Goal: Transaction & Acquisition: Obtain resource

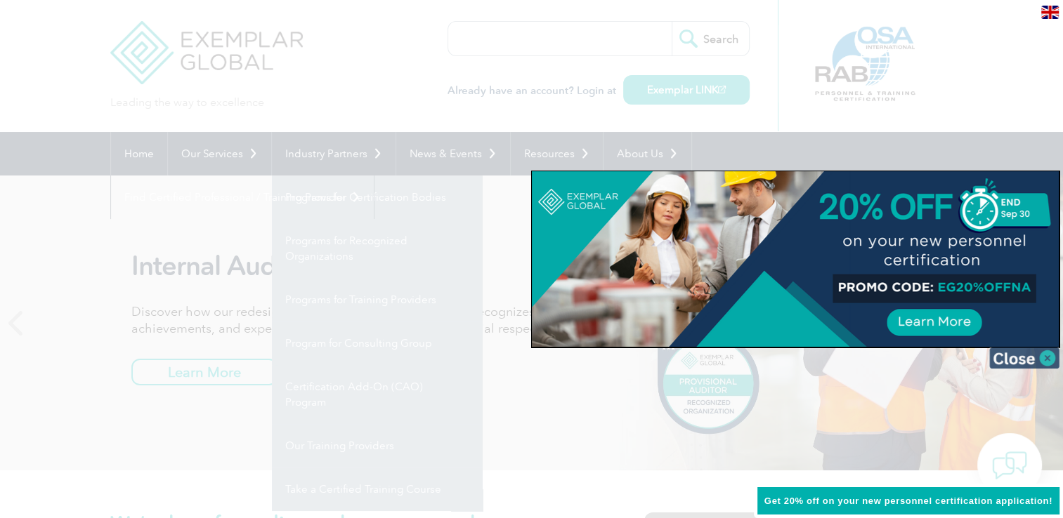
click at [1034, 361] on img at bounding box center [1024, 358] width 70 height 21
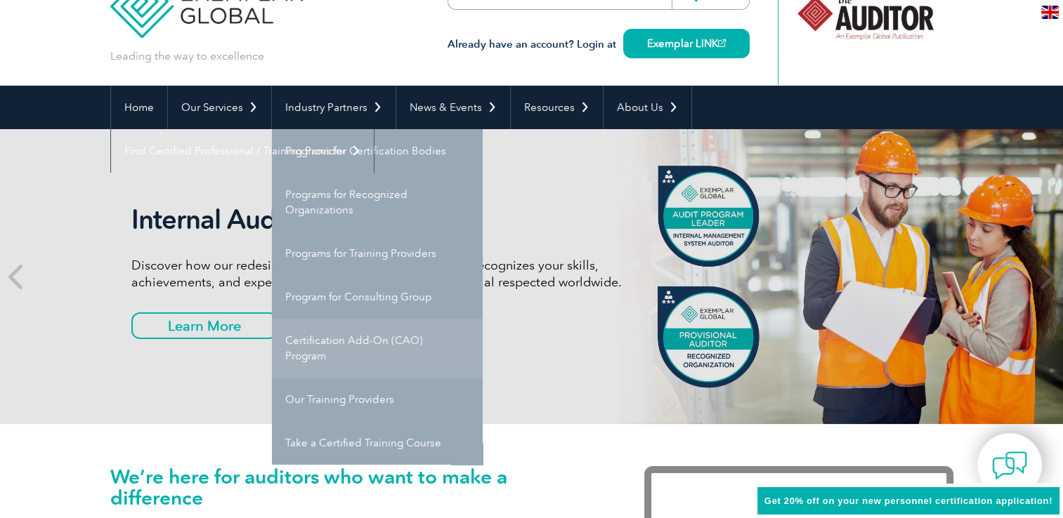
scroll to position [70, 0]
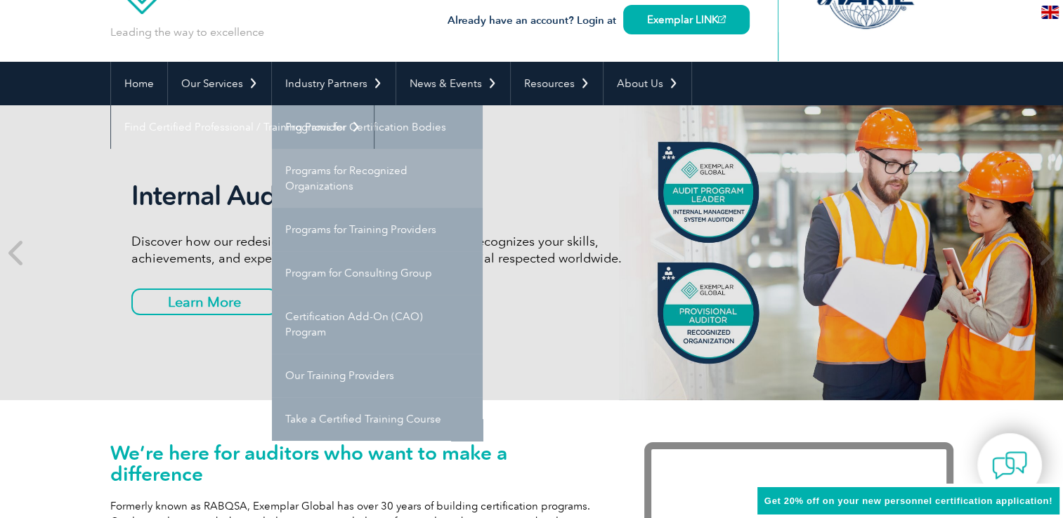
click at [413, 177] on link "Programs for Recognized Organizations" at bounding box center [377, 178] width 211 height 59
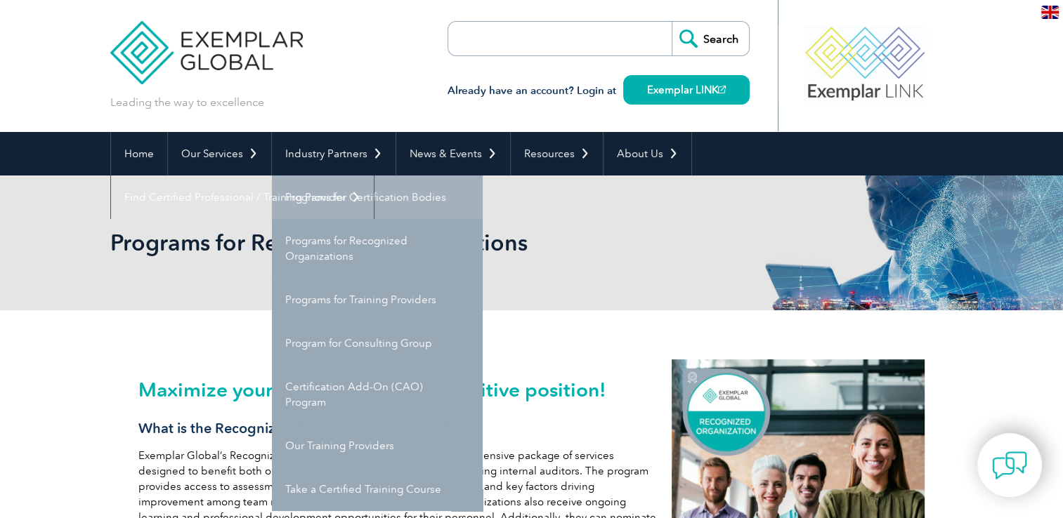
click at [323, 197] on link "Programs for Certification Bodies" at bounding box center [377, 198] width 211 height 44
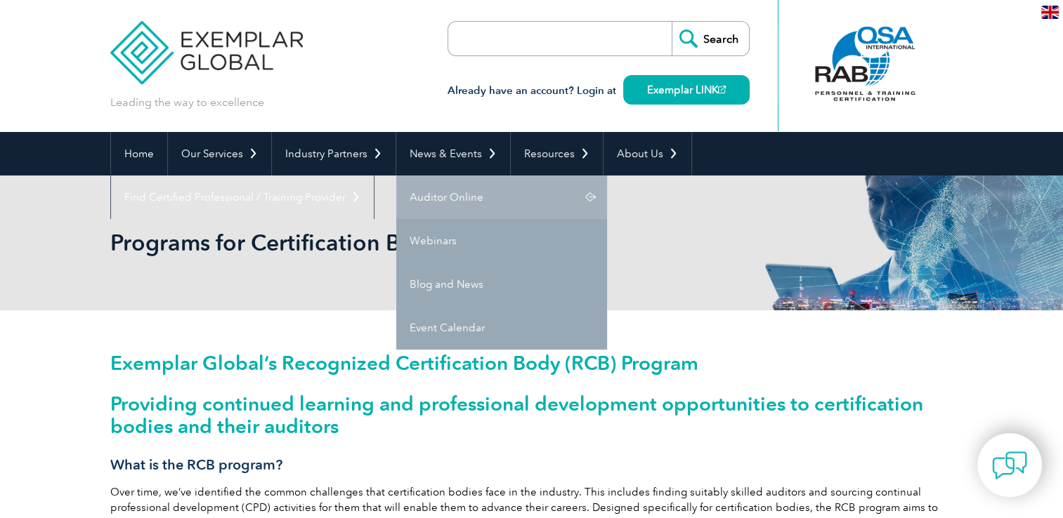
click at [454, 194] on link "Auditor Online" at bounding box center [501, 198] width 211 height 44
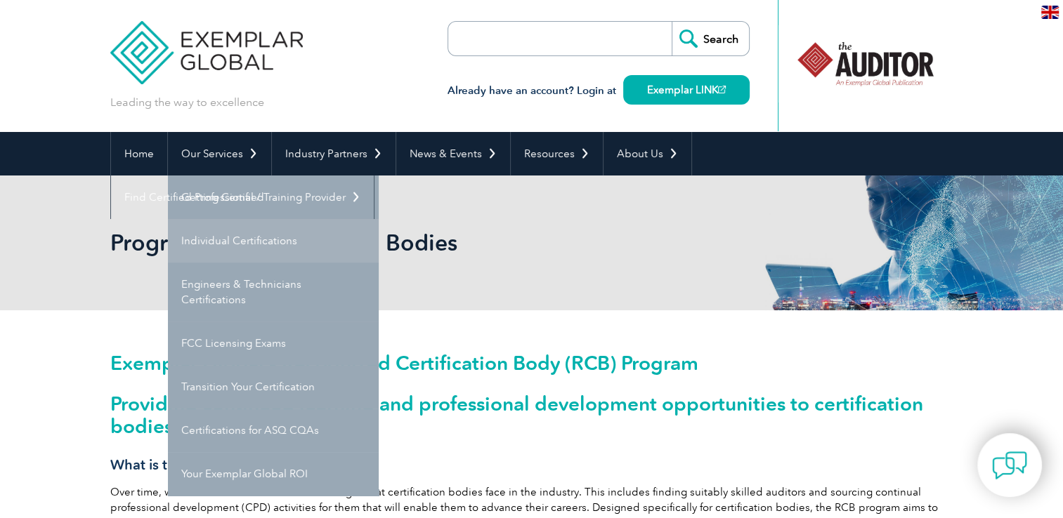
click at [312, 232] on link "Individual Certifications" at bounding box center [273, 241] width 211 height 44
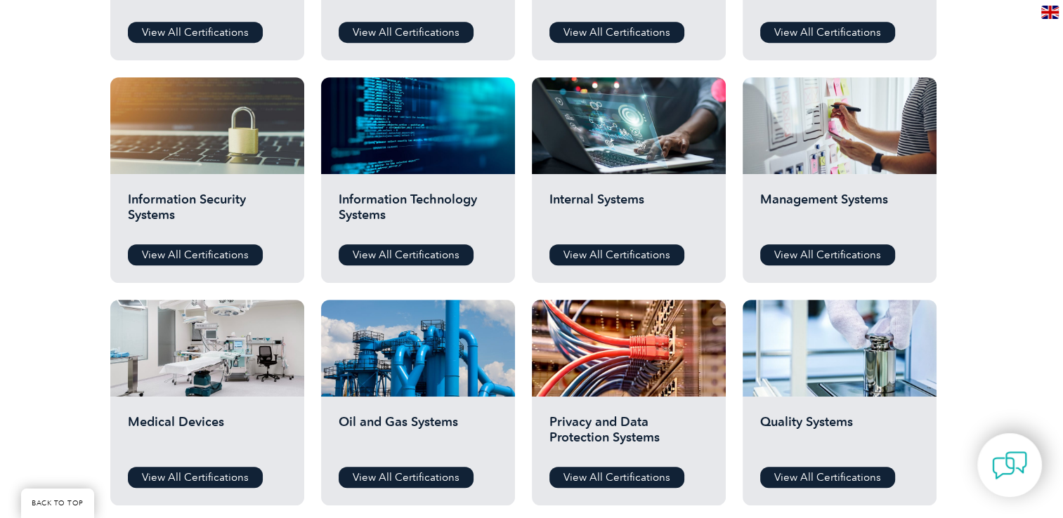
scroll to position [702, 0]
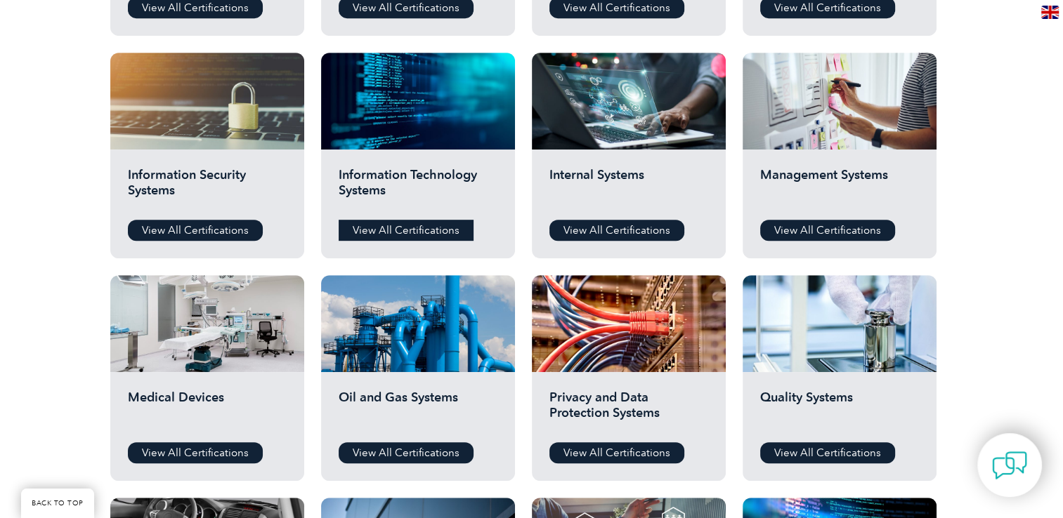
click at [423, 226] on link "View All Certifications" at bounding box center [405, 230] width 135 height 21
click at [233, 232] on link "View All Certifications" at bounding box center [195, 230] width 135 height 21
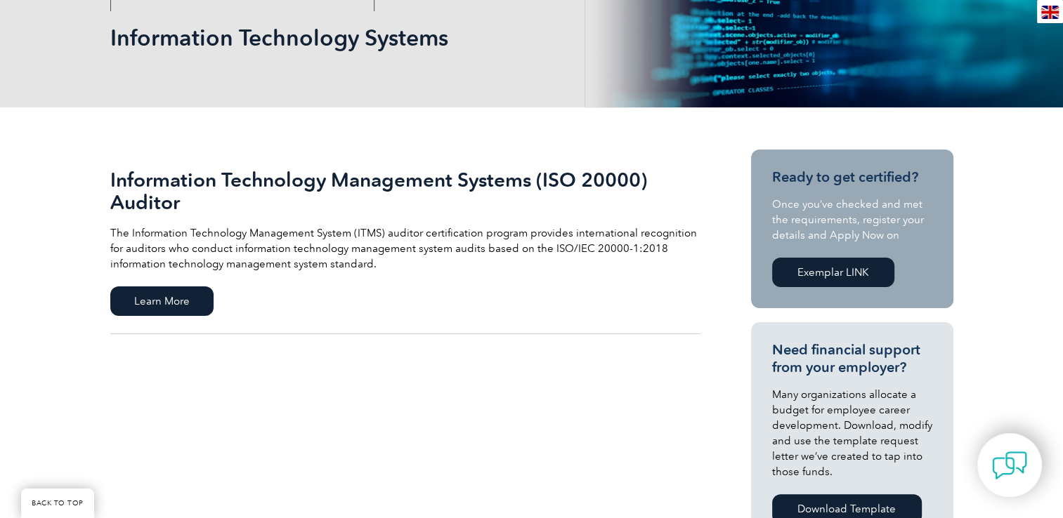
scroll to position [211, 0]
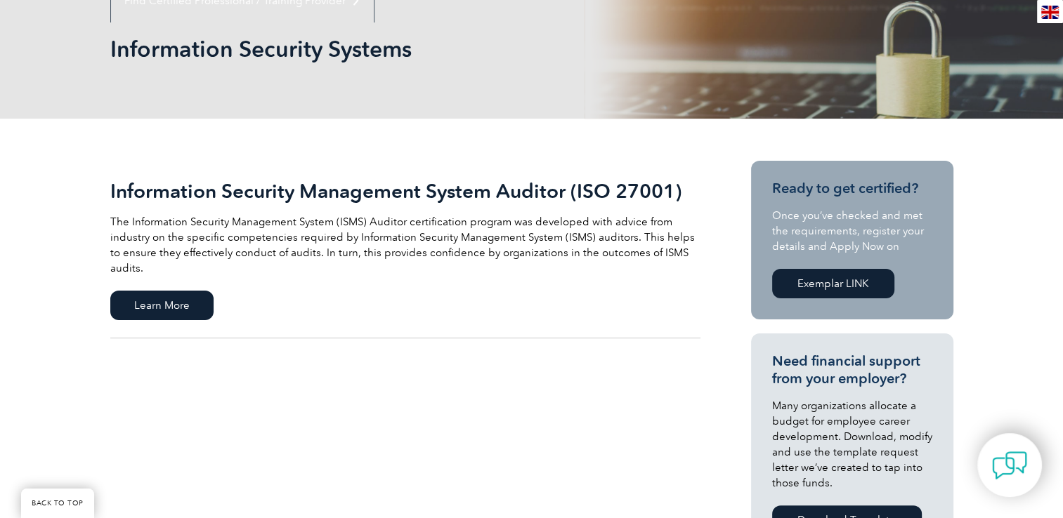
scroll to position [211, 0]
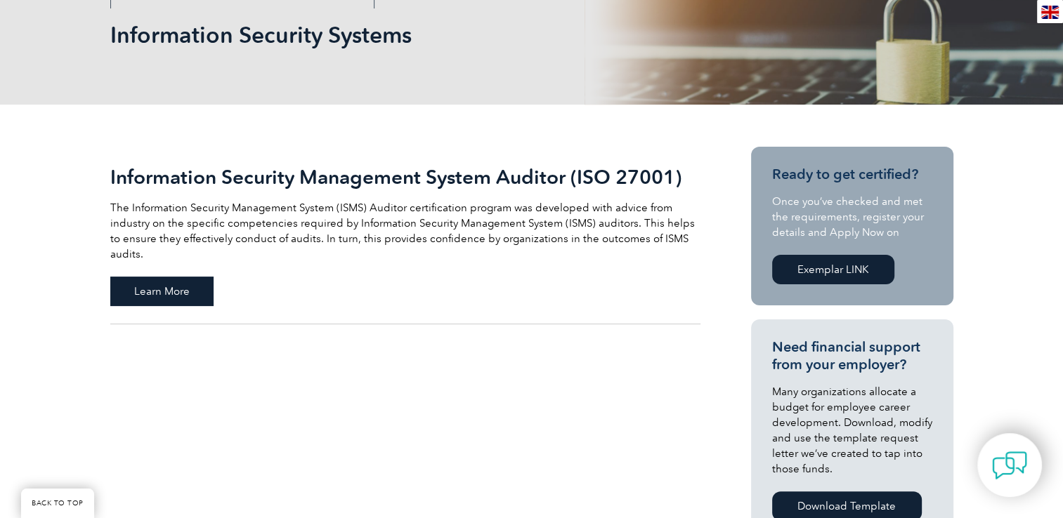
click at [188, 277] on span "Learn More" at bounding box center [161, 291] width 103 height 29
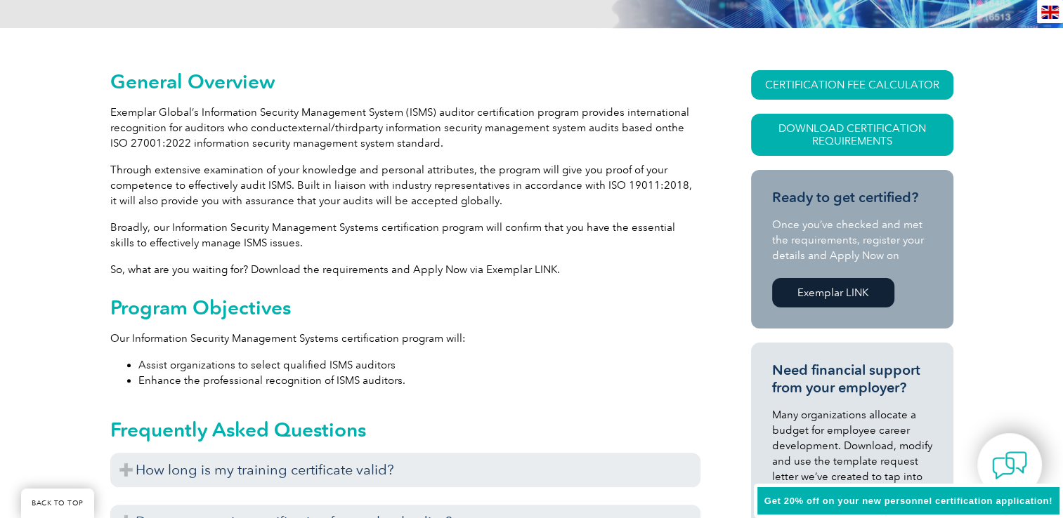
scroll to position [351, 0]
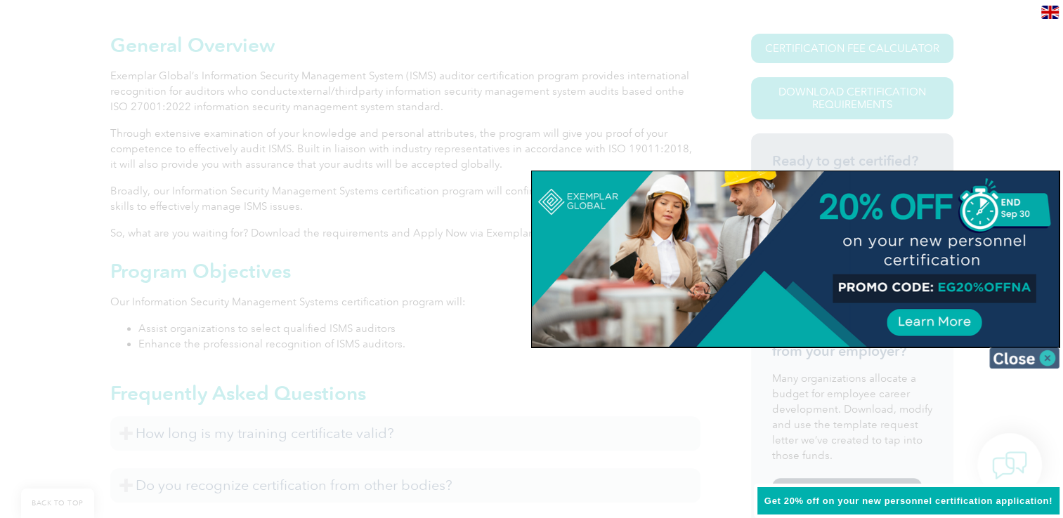
click at [1034, 361] on img at bounding box center [1024, 358] width 70 height 21
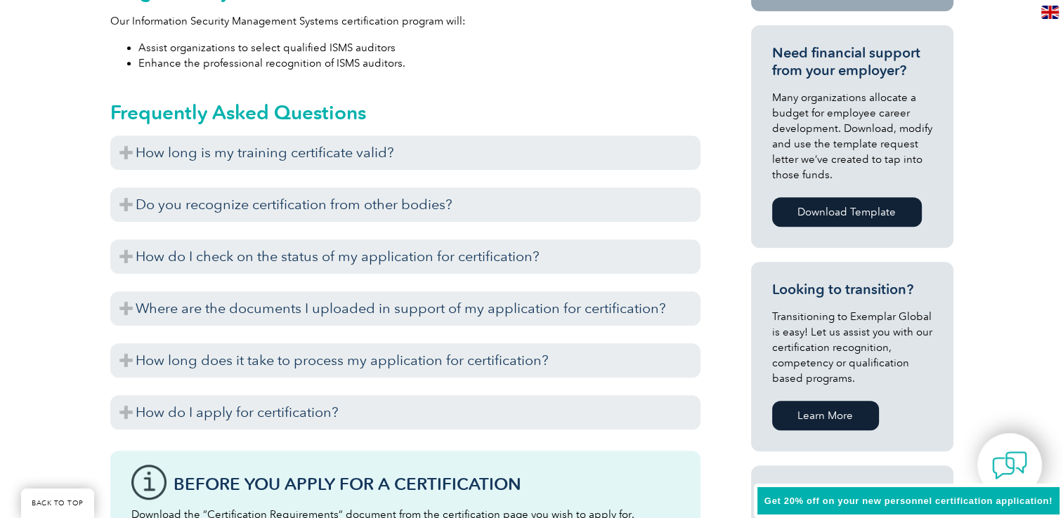
scroll to position [702, 0]
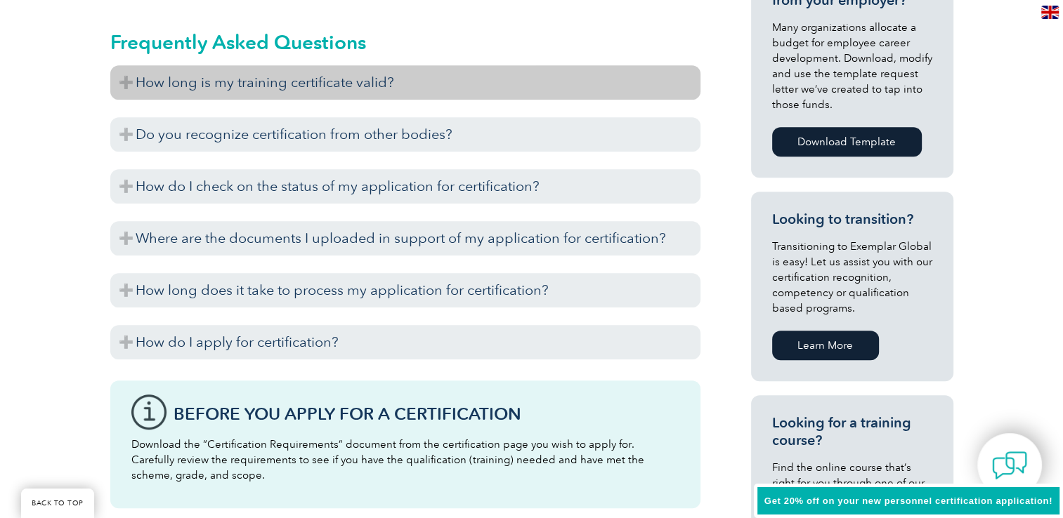
click at [391, 70] on h3 "How long is my training certificate valid?" at bounding box center [405, 82] width 590 height 34
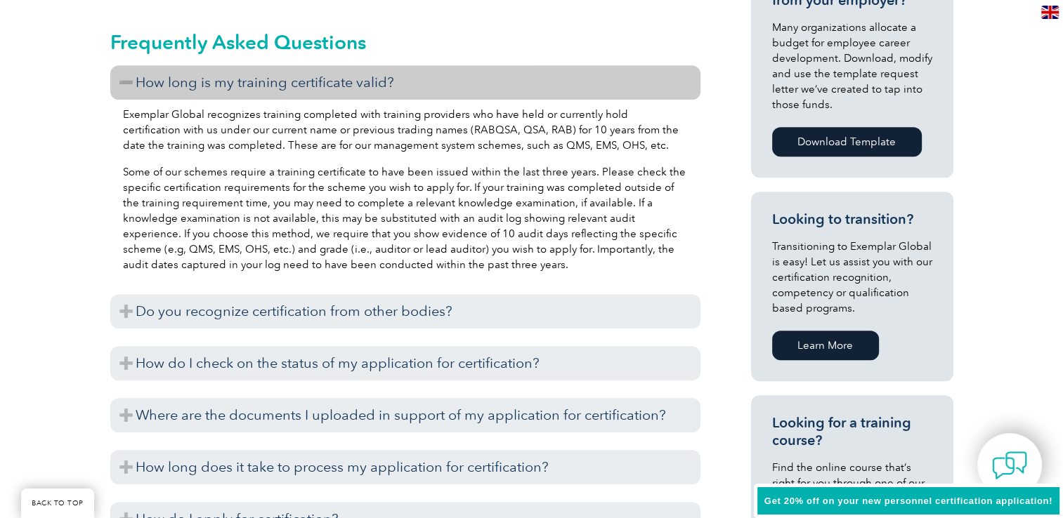
click at [391, 70] on h3 "How long is my training certificate valid?" at bounding box center [405, 82] width 590 height 34
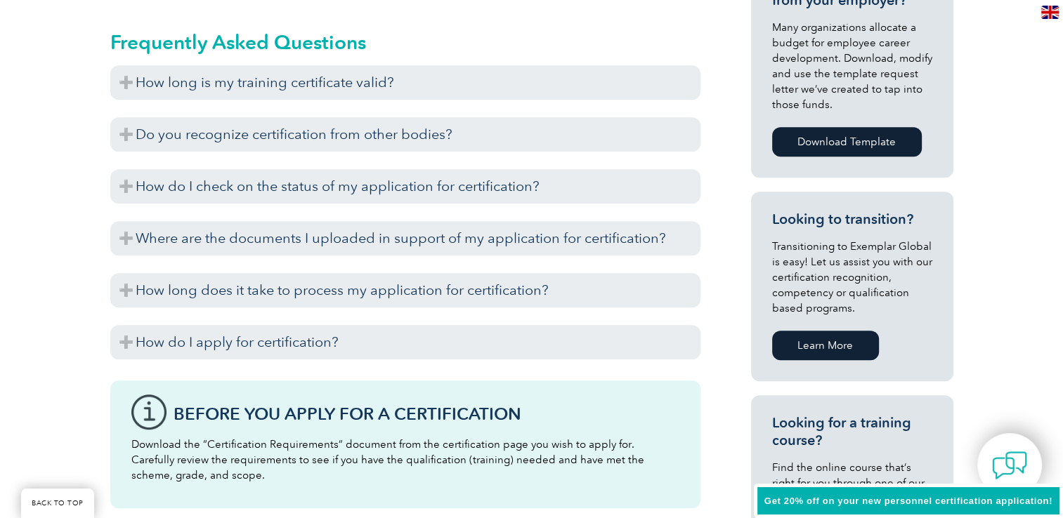
click at [1024, 300] on div "General Overview Exemplar Global’s Information Security Management System (ISMS…" at bounding box center [531, 283] width 1063 height 1287
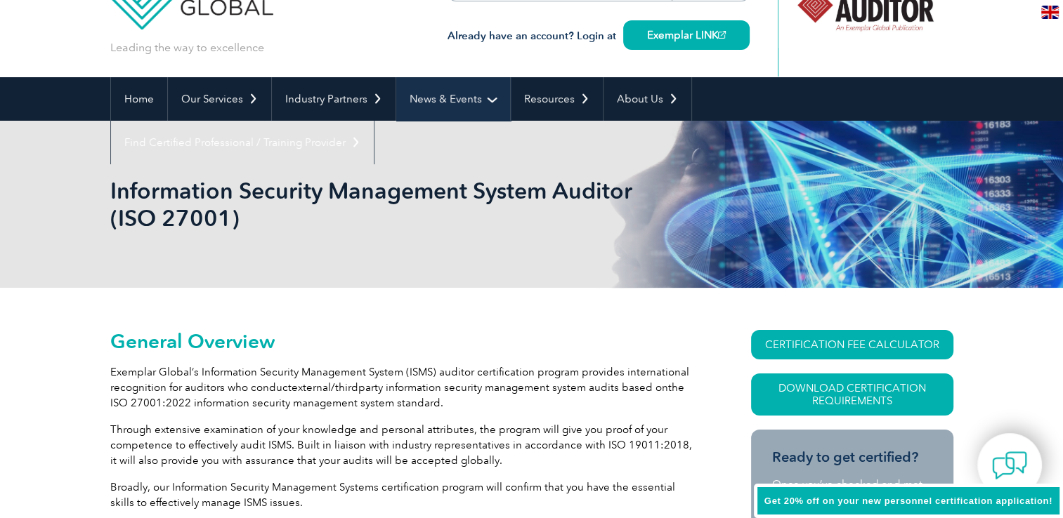
scroll to position [0, 0]
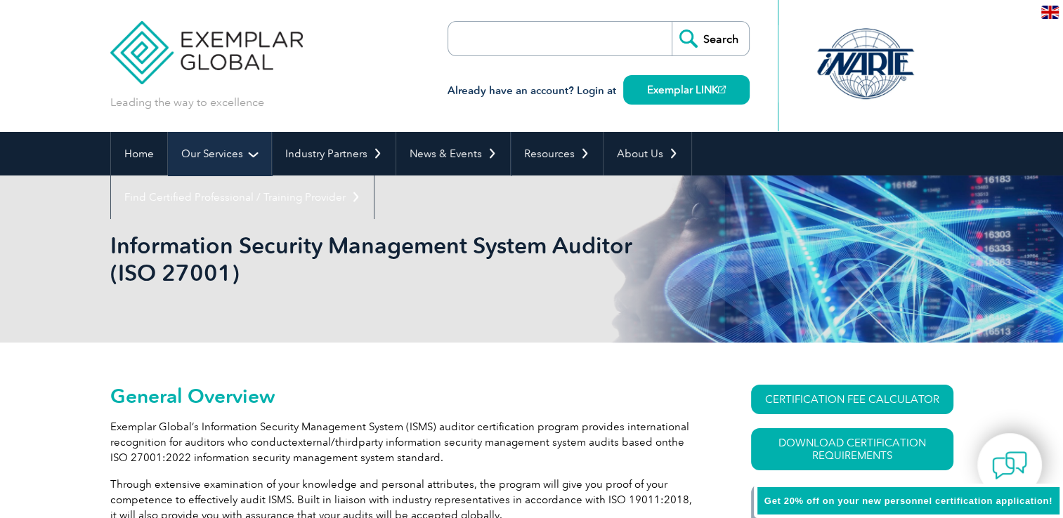
click at [218, 147] on link "Our Services" at bounding box center [219, 154] width 103 height 44
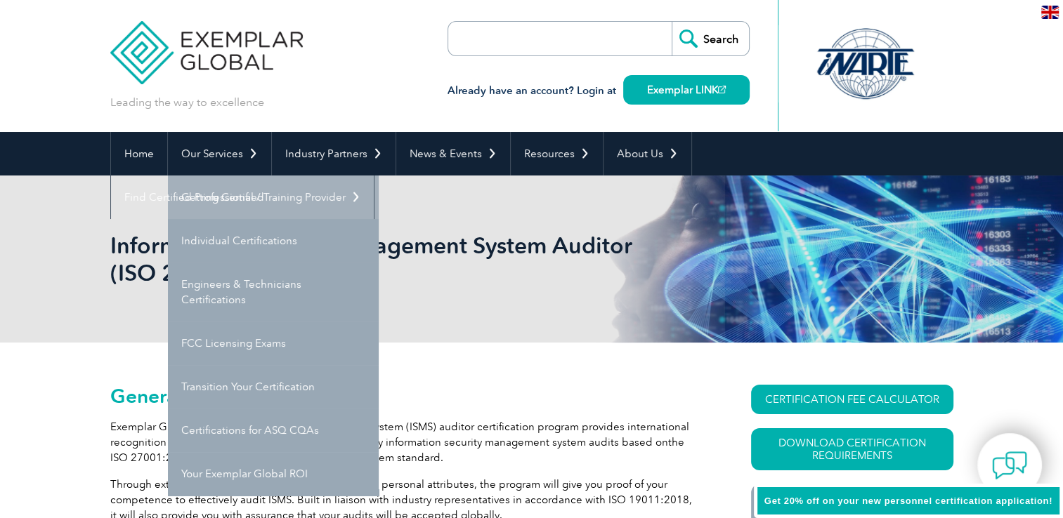
click at [216, 192] on link "Getting Certified" at bounding box center [273, 198] width 211 height 44
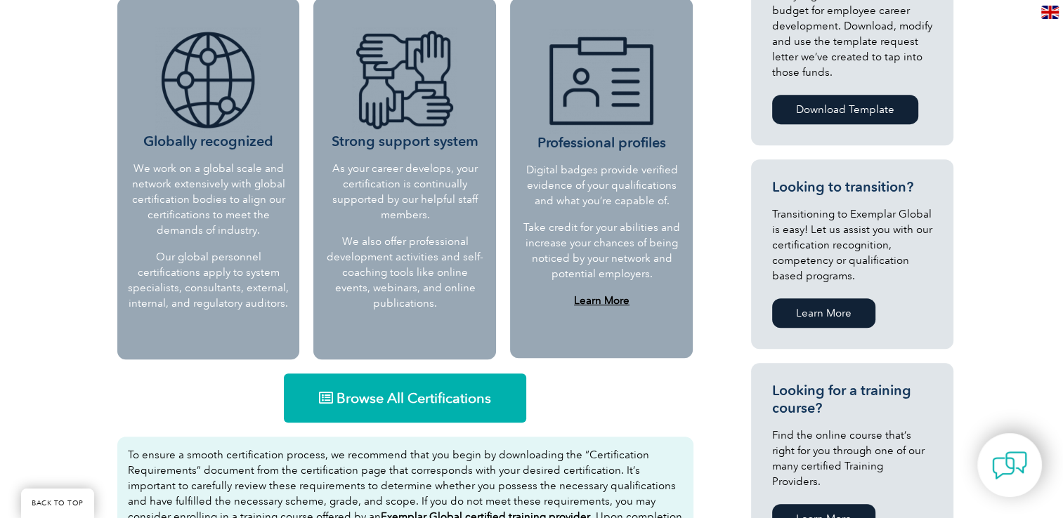
scroll to position [632, 0]
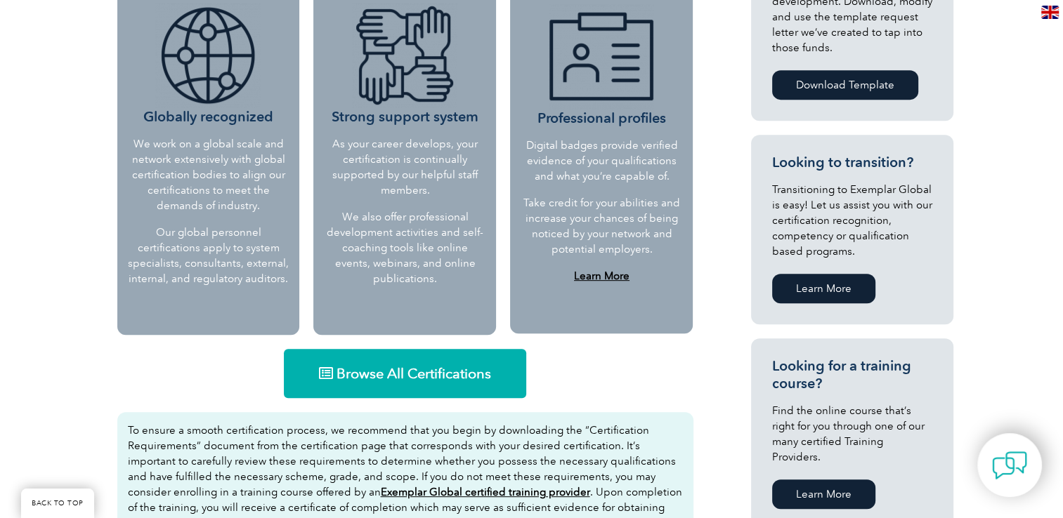
click at [457, 367] on span "Browse All Certifications" at bounding box center [413, 374] width 154 height 14
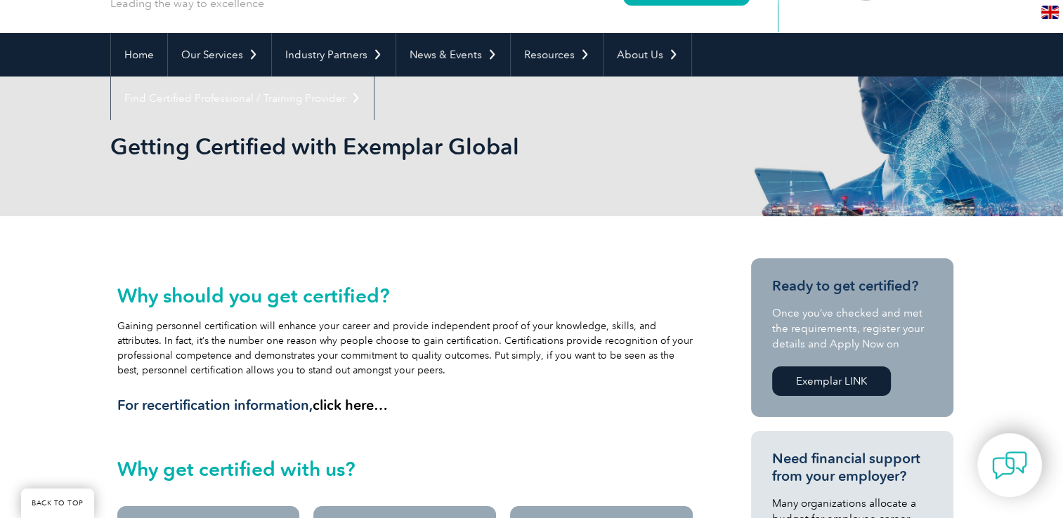
scroll to position [0, 0]
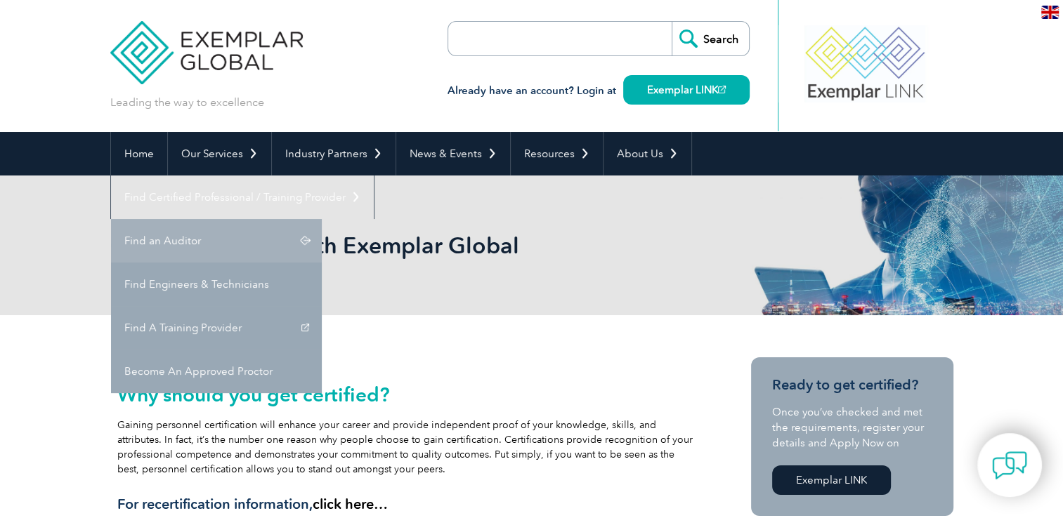
click at [322, 219] on link "Find an Auditor" at bounding box center [216, 241] width 211 height 44
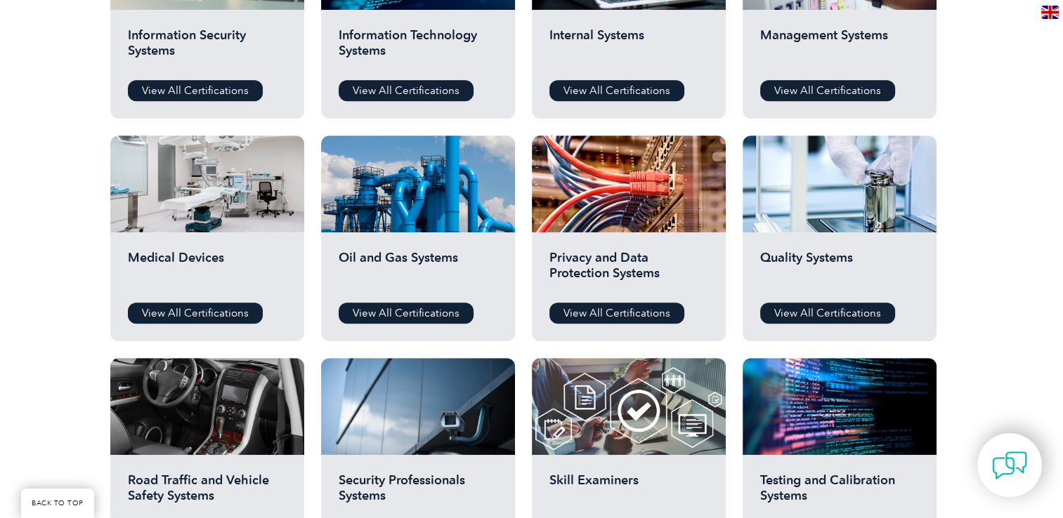
scroll to position [843, 0]
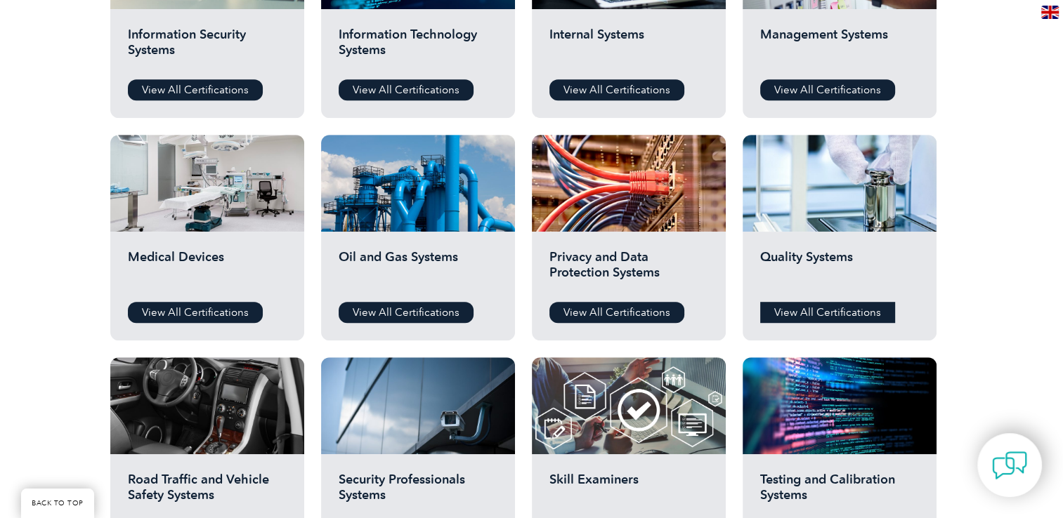
click at [838, 318] on link "View All Certifications" at bounding box center [827, 312] width 135 height 21
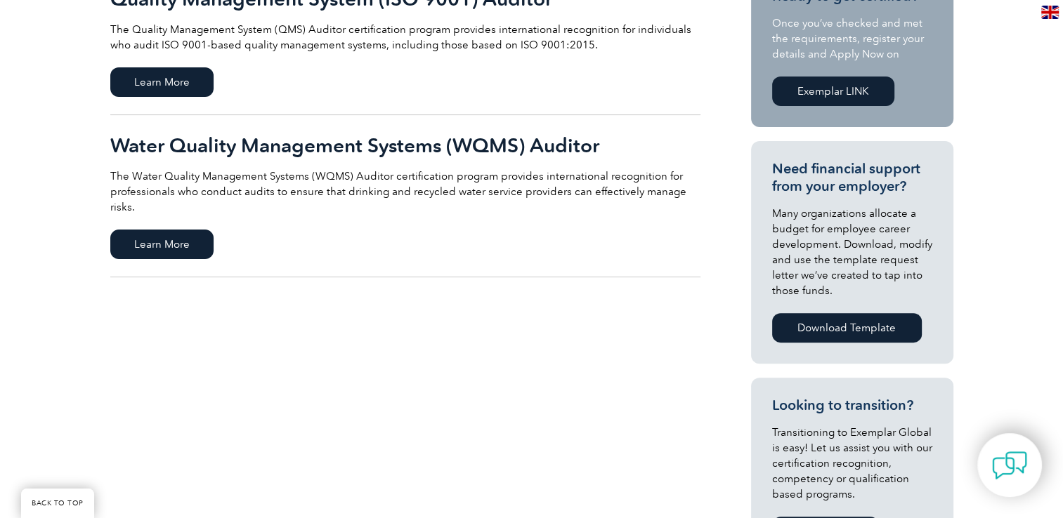
scroll to position [281, 0]
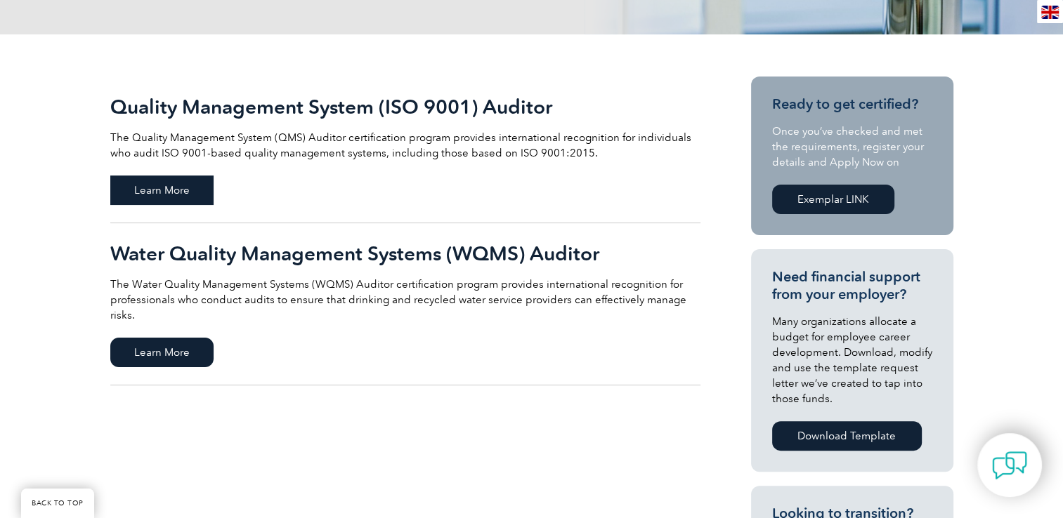
click at [143, 186] on span "Learn More" at bounding box center [161, 190] width 103 height 29
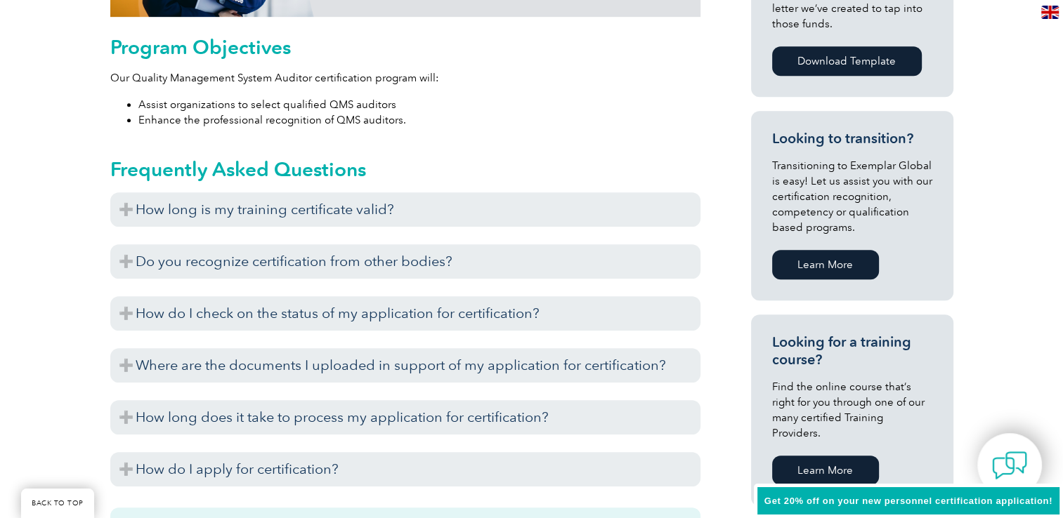
scroll to position [843, 0]
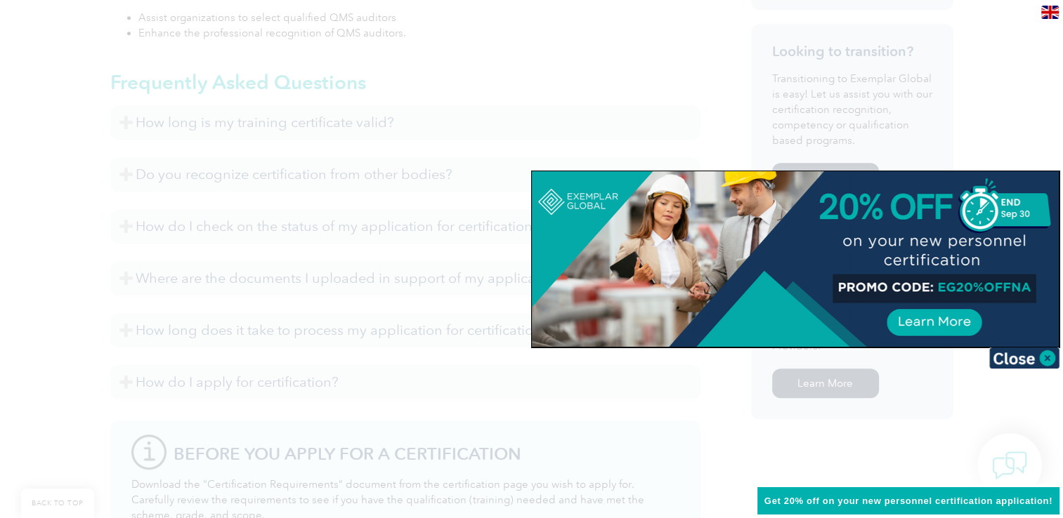
click at [349, 125] on div at bounding box center [531, 259] width 1063 height 518
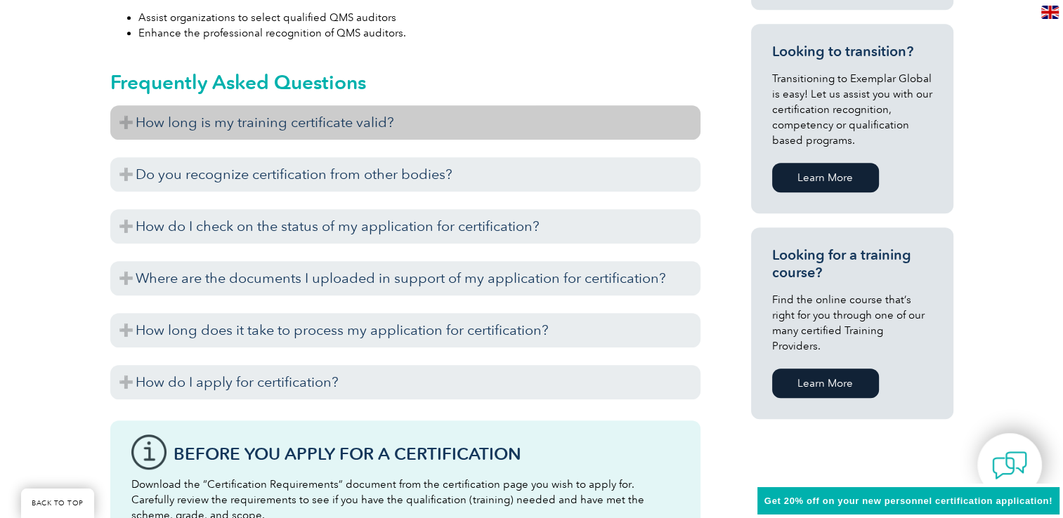
click at [527, 124] on h3 "How long is my training certificate valid?" at bounding box center [405, 122] width 590 height 34
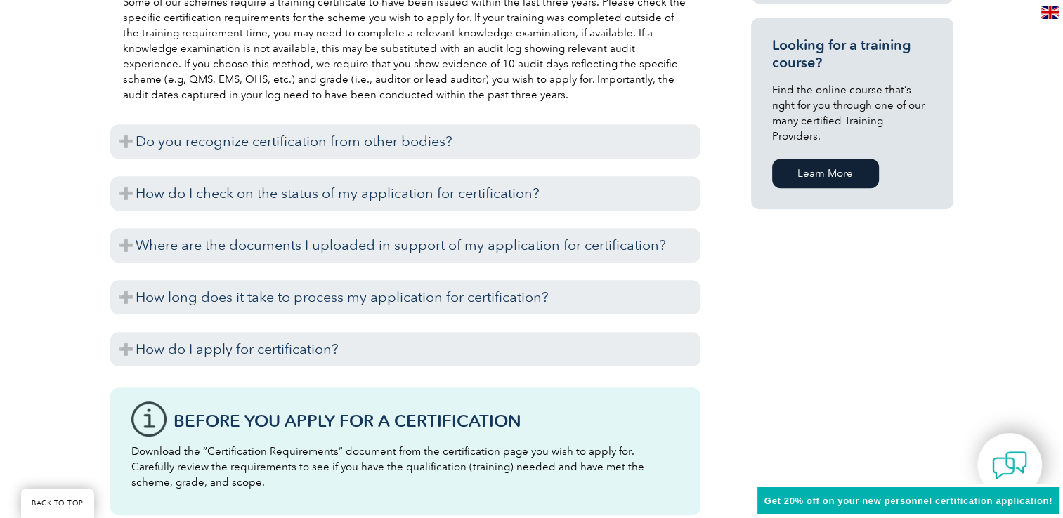
scroll to position [1053, 0]
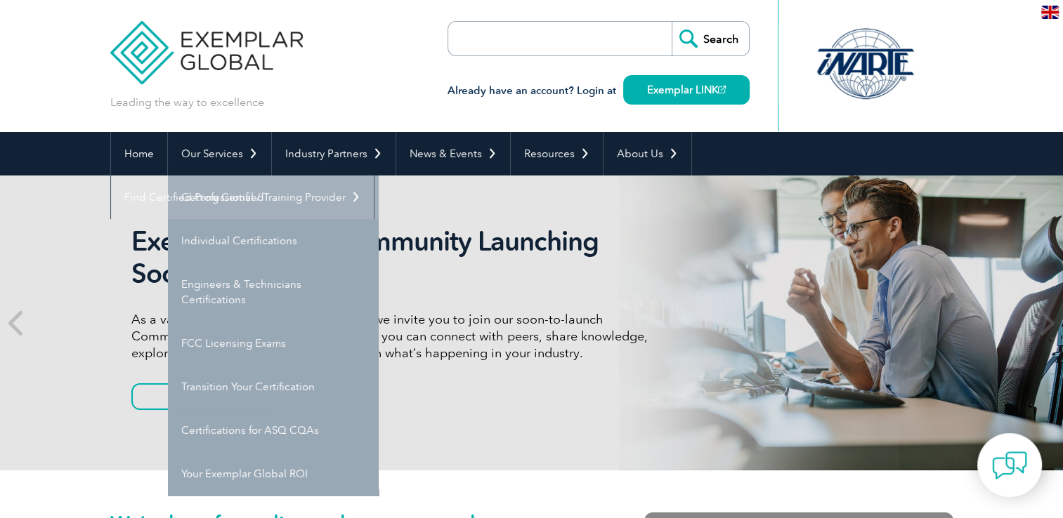
click at [241, 204] on link "Getting Certified" at bounding box center [273, 198] width 211 height 44
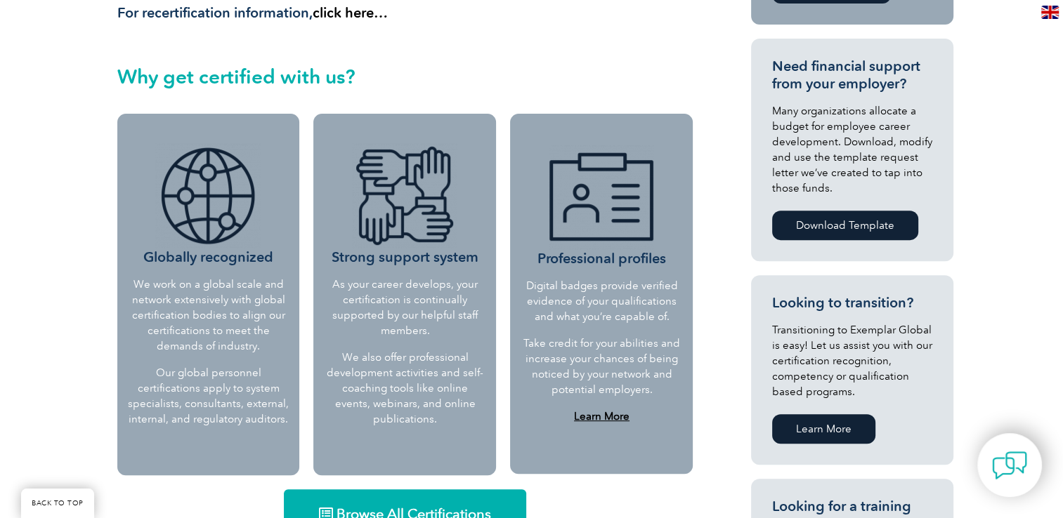
scroll to position [281, 0]
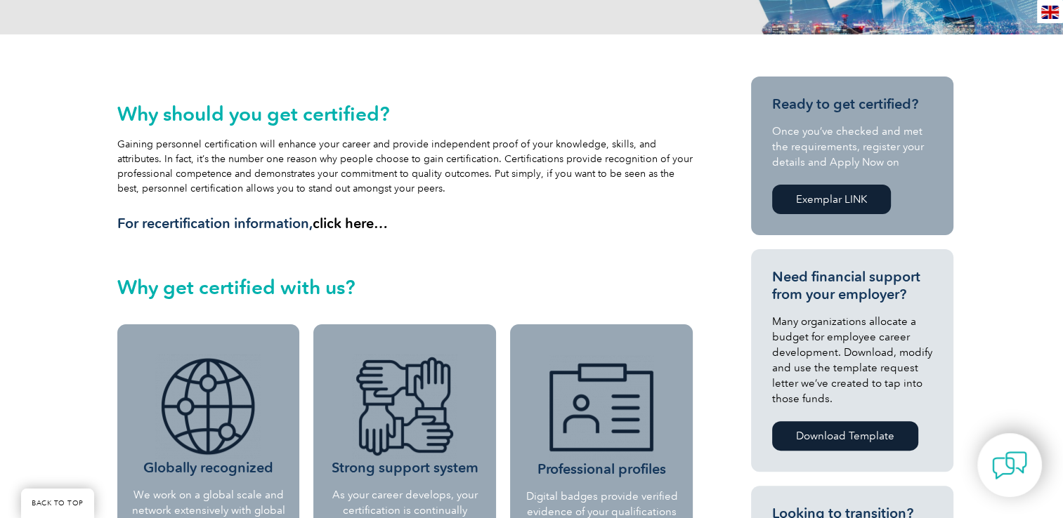
click at [862, 192] on link "Exemplar LINK" at bounding box center [831, 199] width 119 height 29
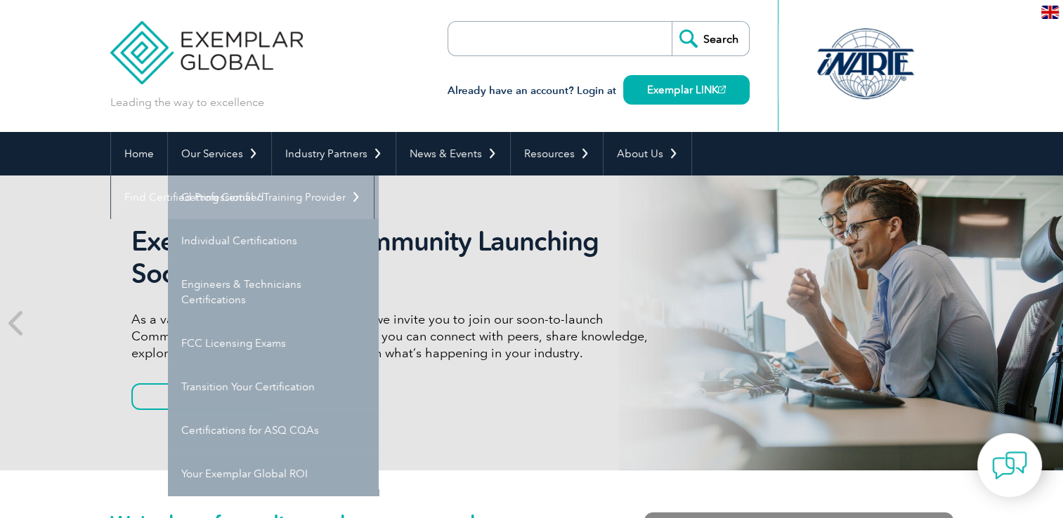
click at [228, 196] on link "Getting Certified" at bounding box center [273, 198] width 211 height 44
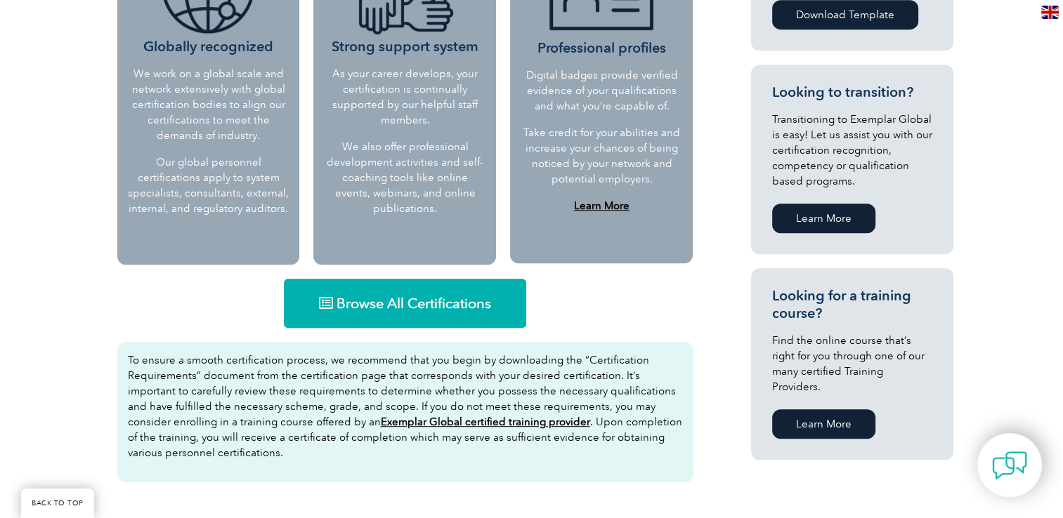
scroll to position [772, 0]
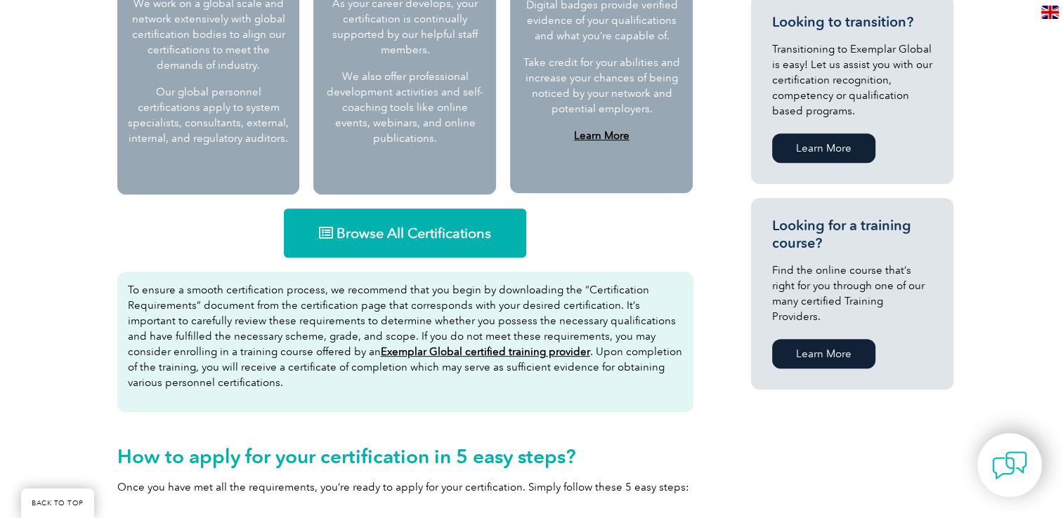
click at [482, 244] on link "Browse All Certifications" at bounding box center [405, 233] width 242 height 49
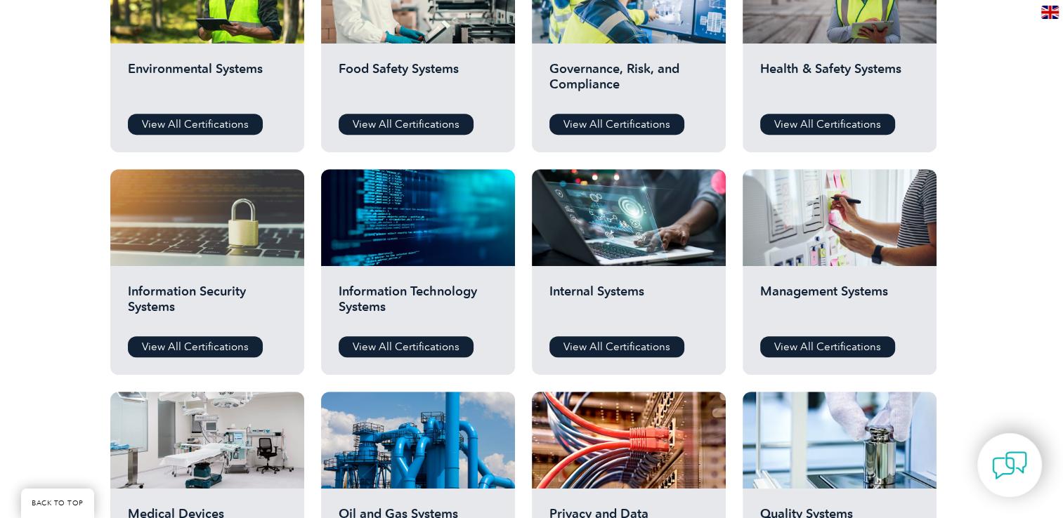
scroll to position [913, 0]
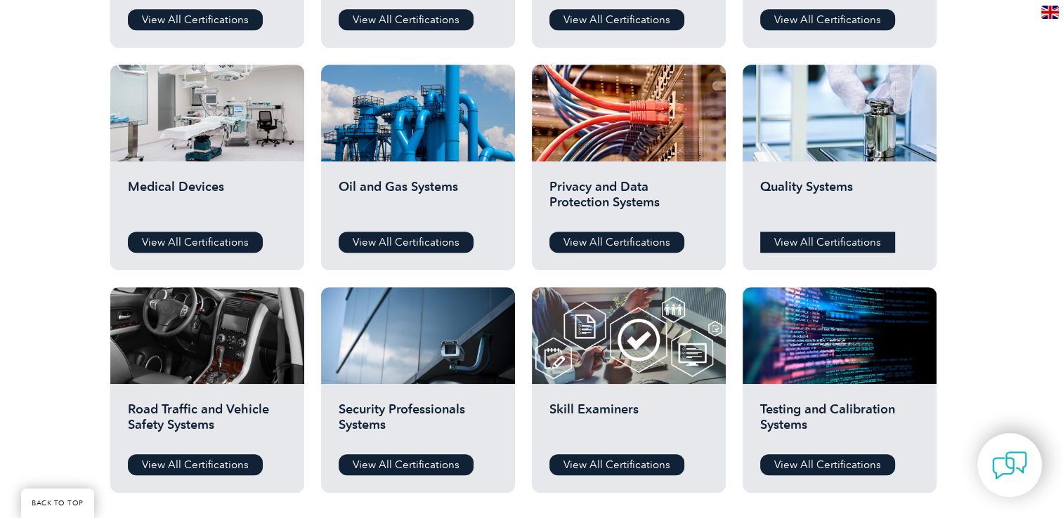
click at [862, 249] on link "View All Certifications" at bounding box center [827, 242] width 135 height 21
click at [196, 243] on link "View All Certifications" at bounding box center [195, 242] width 135 height 21
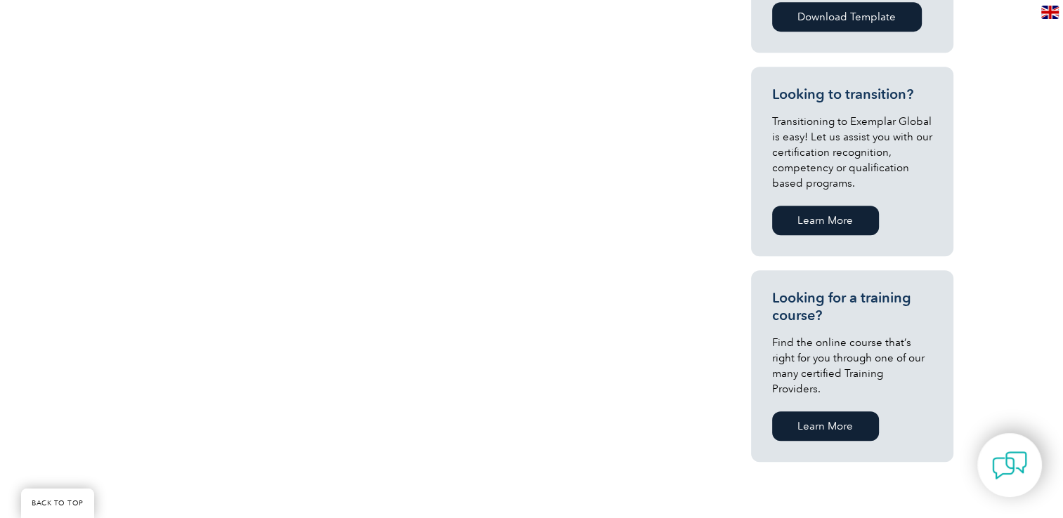
scroll to position [702, 0]
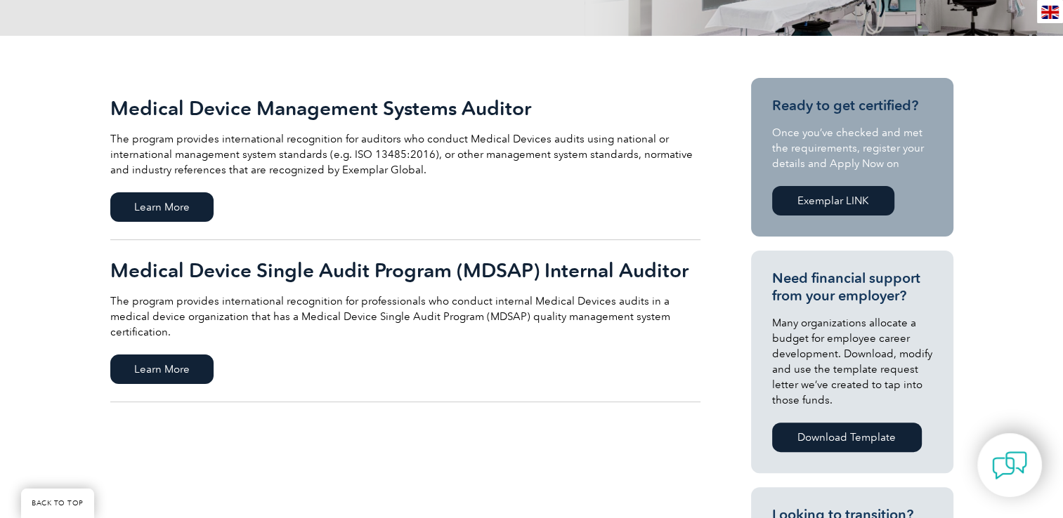
scroll to position [281, 0]
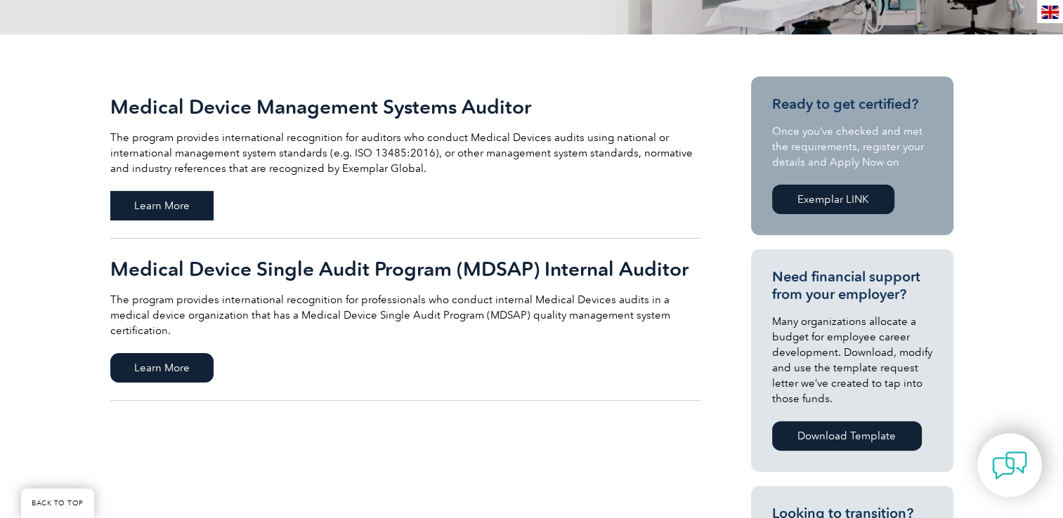
click at [196, 200] on span "Learn More" at bounding box center [161, 205] width 103 height 29
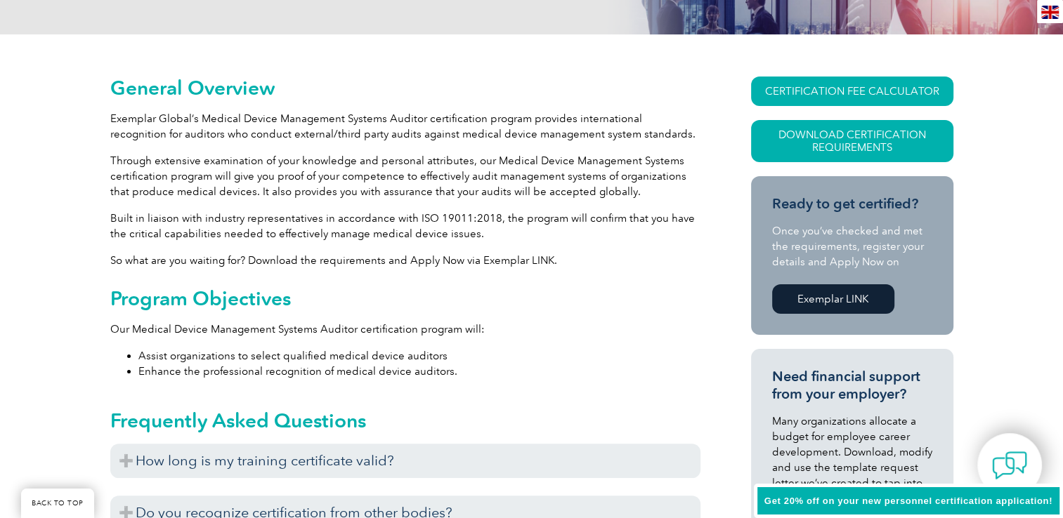
scroll to position [351, 0]
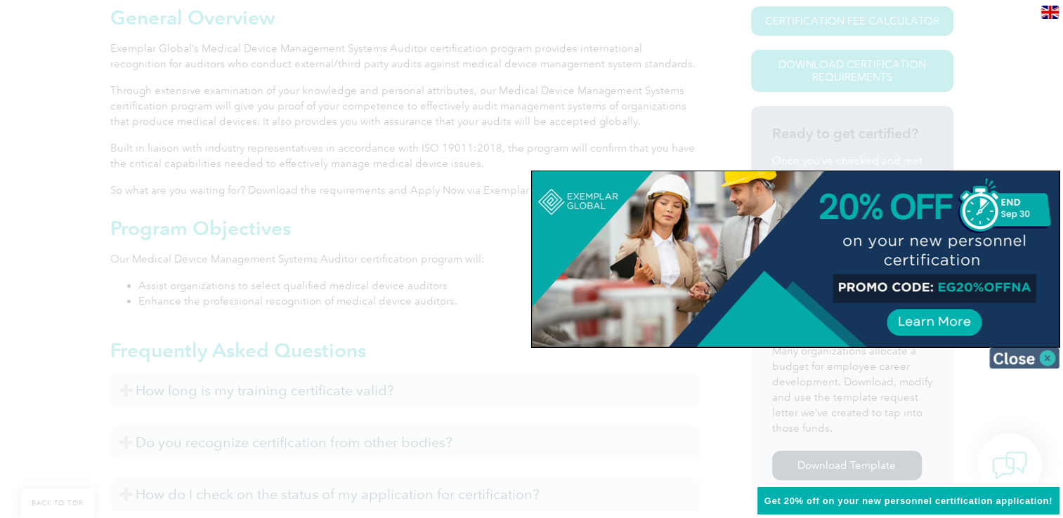
click at [1037, 356] on img at bounding box center [1024, 358] width 70 height 21
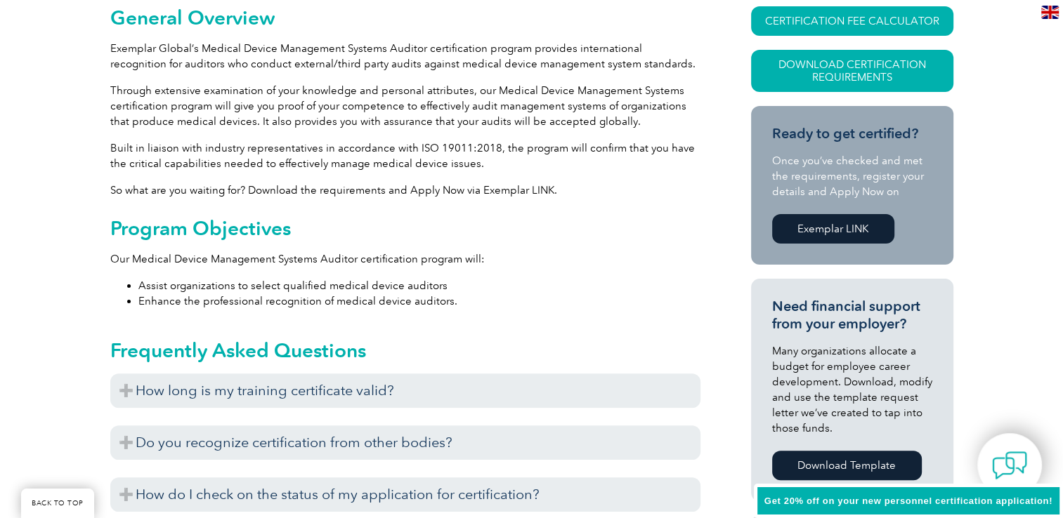
click at [546, 281] on li "Assist organizations to select qualified medical device auditors" at bounding box center [419, 285] width 562 height 15
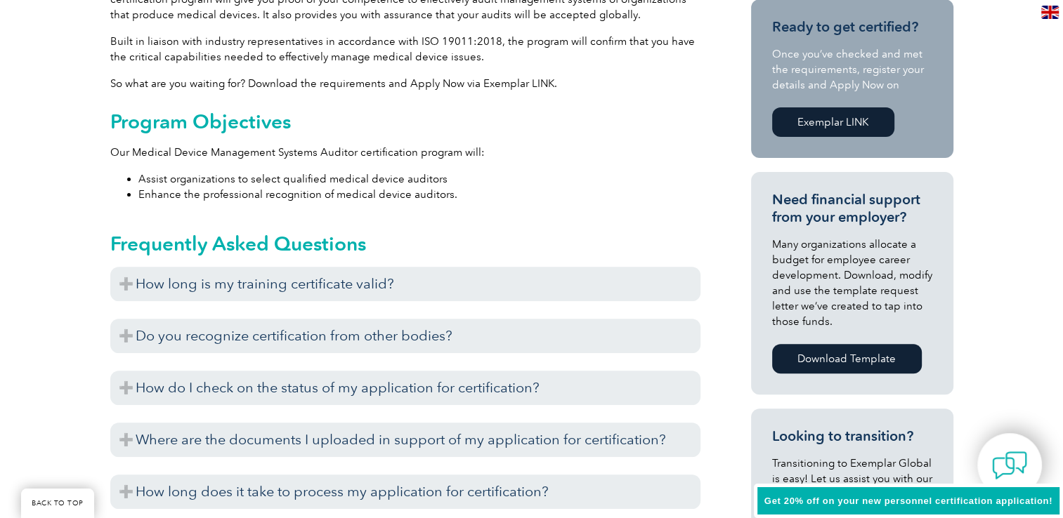
scroll to position [492, 0]
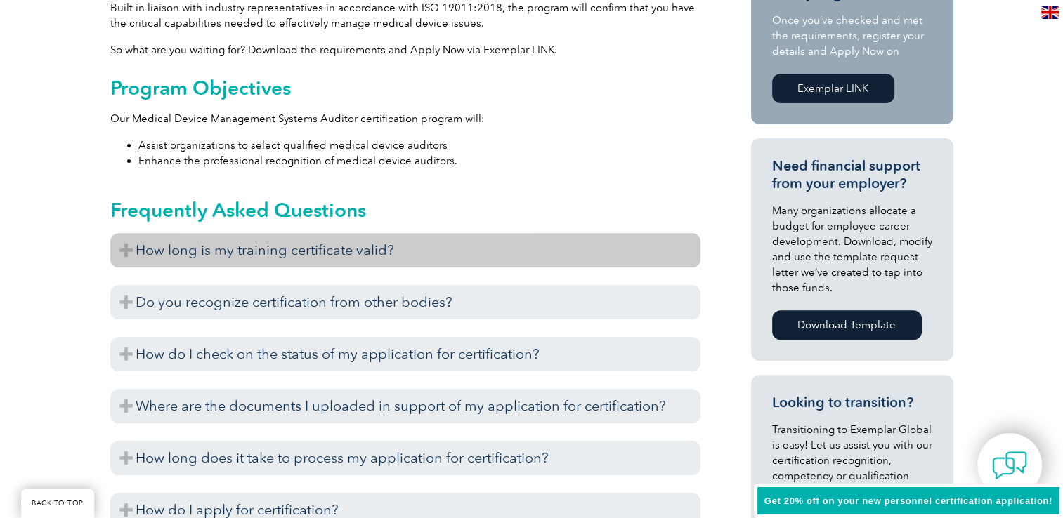
click at [317, 251] on h3 "How long is my training certificate valid?" at bounding box center [405, 250] width 590 height 34
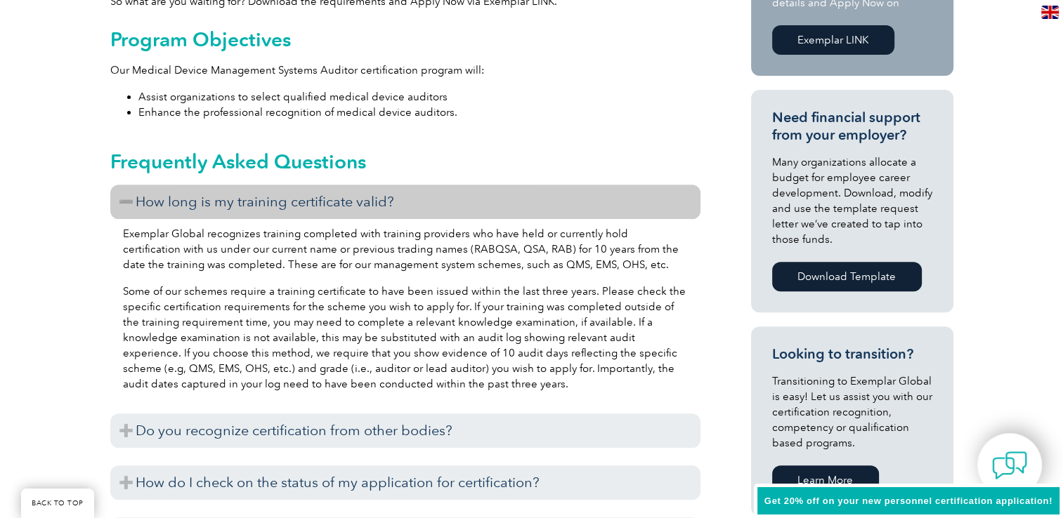
scroll to position [562, 0]
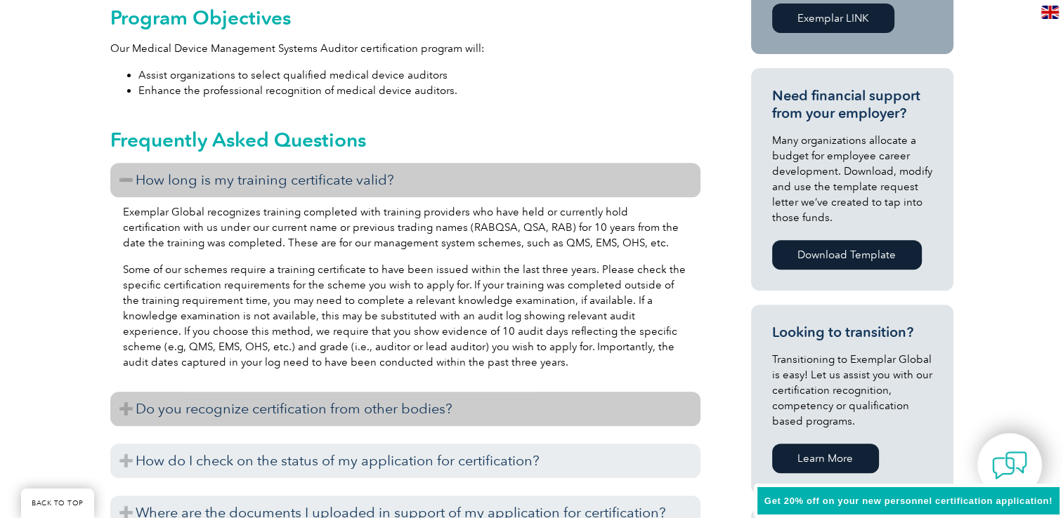
click at [414, 414] on h3 "Do you recognize certification from other bodies?" at bounding box center [405, 409] width 590 height 34
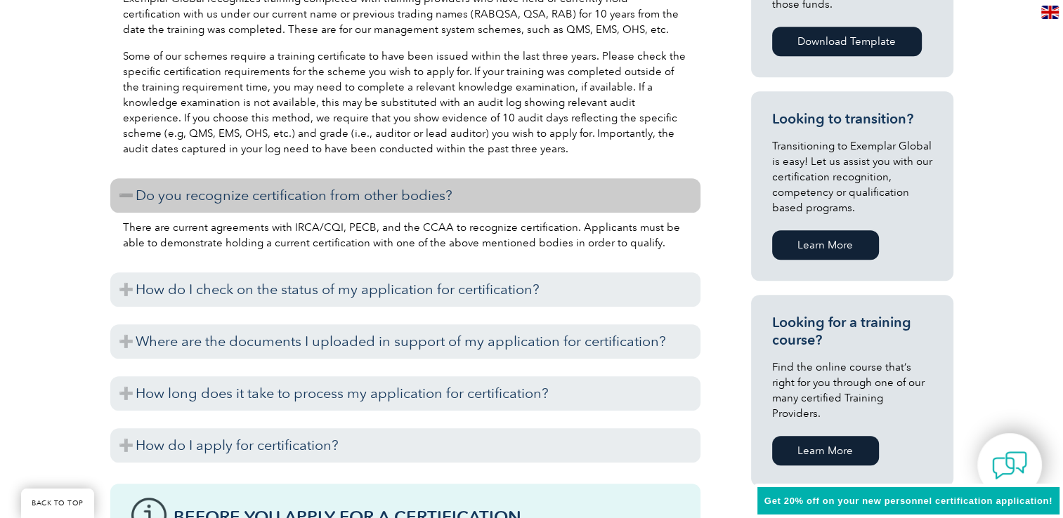
scroll to position [772, 0]
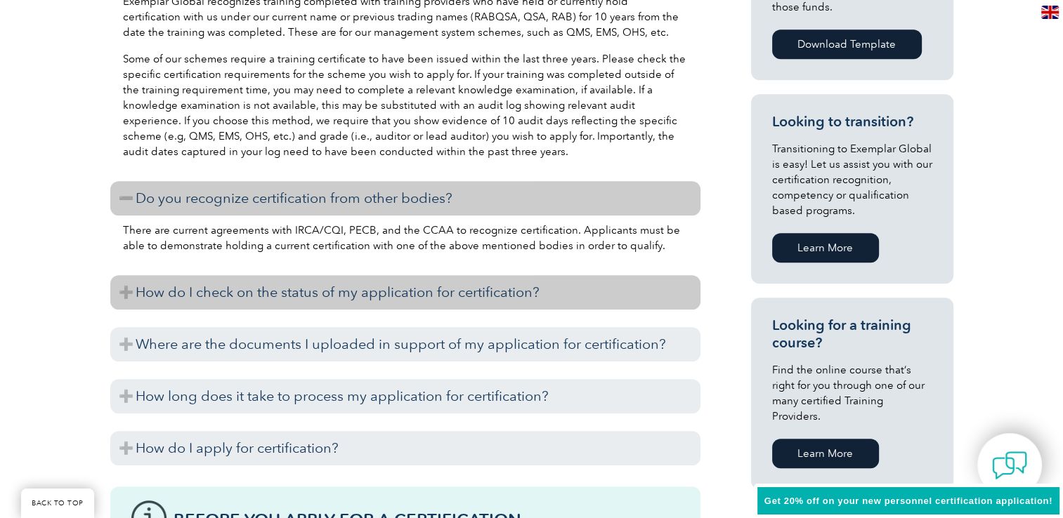
click at [400, 294] on h3 "How do I check on the status of my application for certification?" at bounding box center [405, 292] width 590 height 34
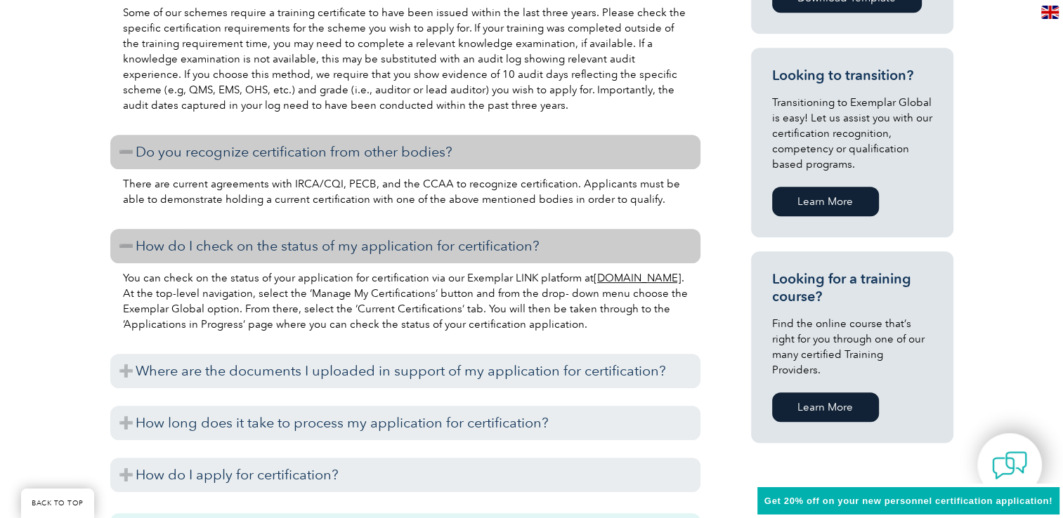
scroll to position [843, 0]
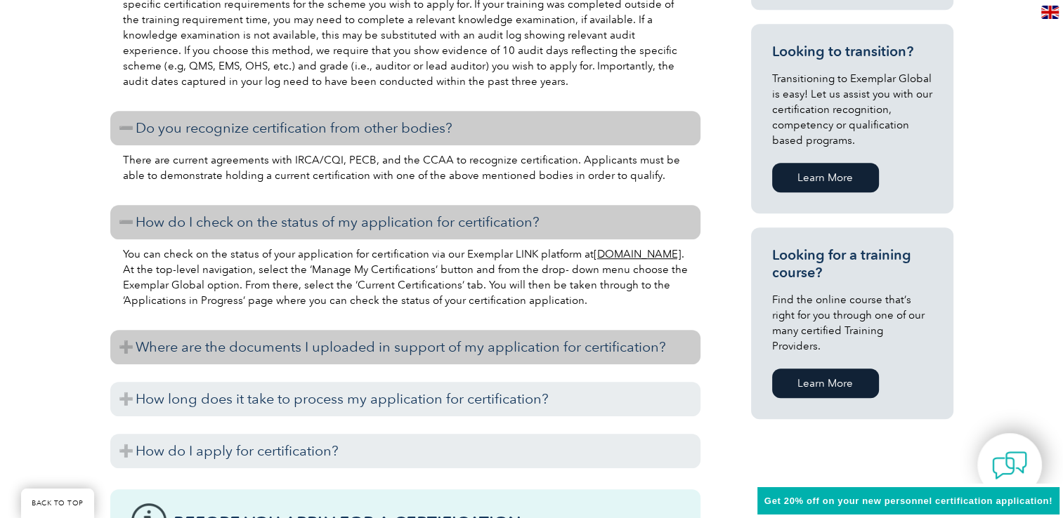
click at [380, 339] on h3 "Where are the documents I uploaded in support of my application for certificati…" at bounding box center [405, 347] width 590 height 34
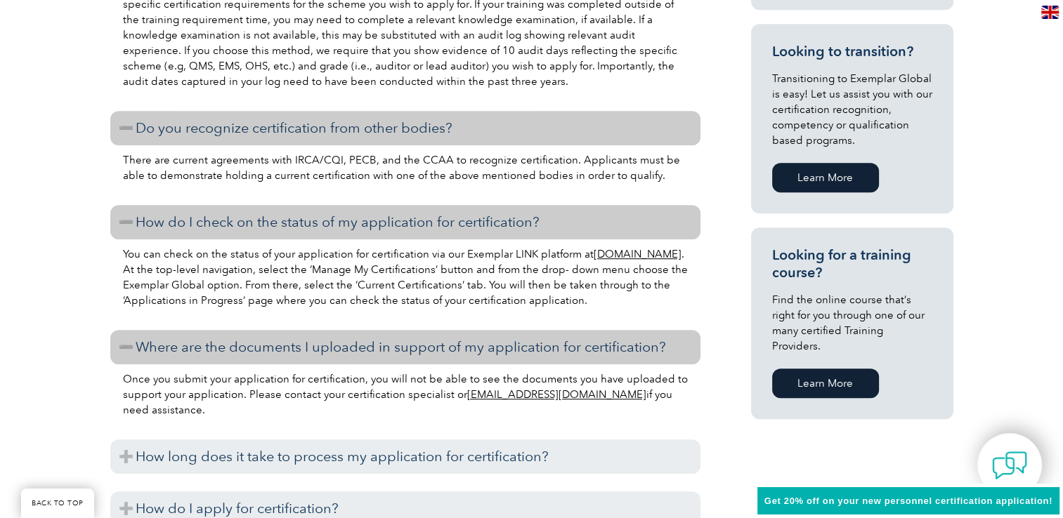
scroll to position [913, 0]
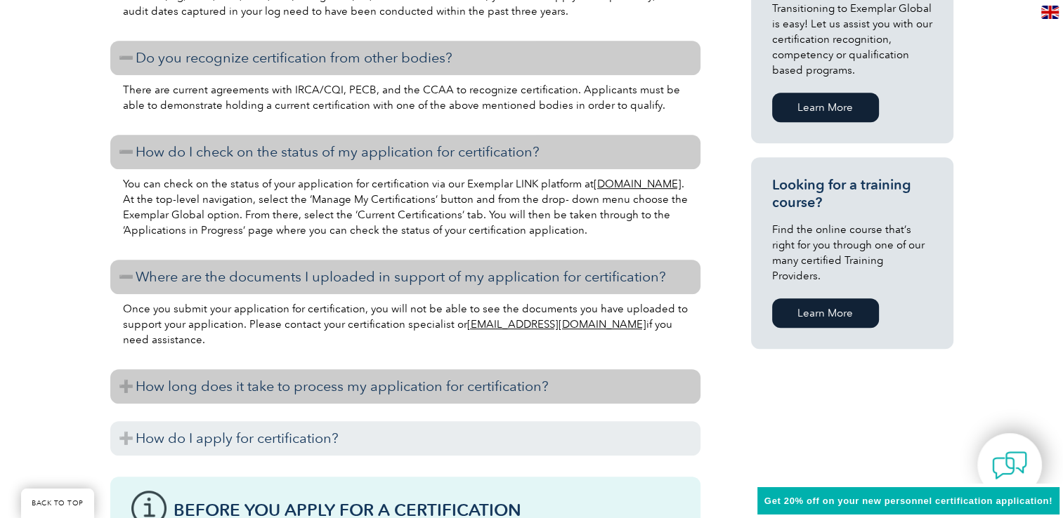
click at [365, 400] on h3 "How long does it take to process my application for certification?" at bounding box center [405, 386] width 590 height 34
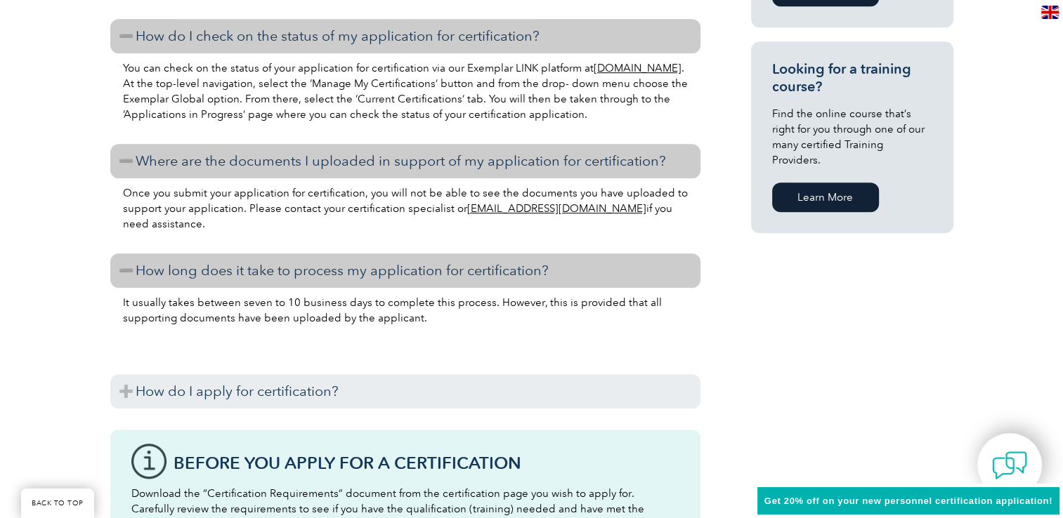
scroll to position [1053, 0]
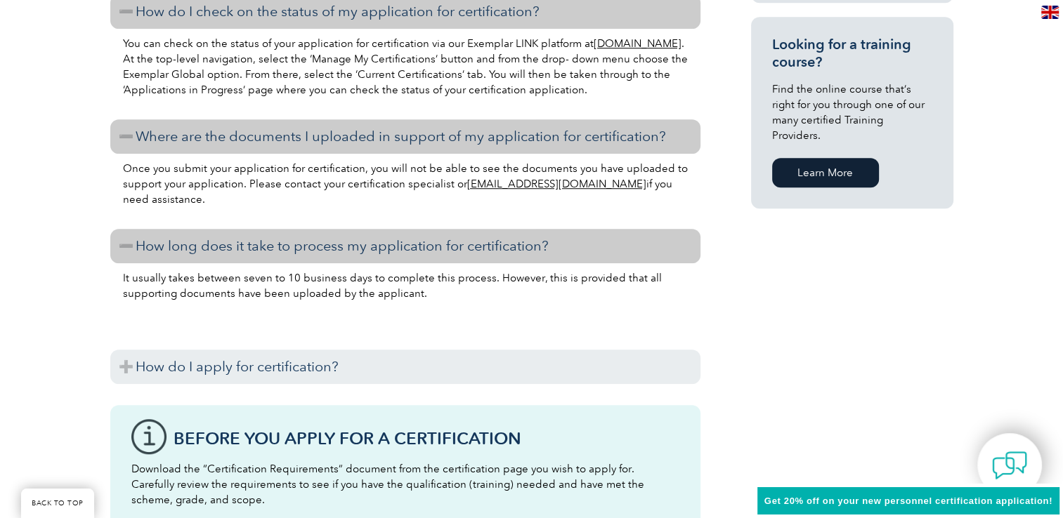
click at [475, 367] on h3 "How do I apply for certification?" at bounding box center [405, 367] width 590 height 34
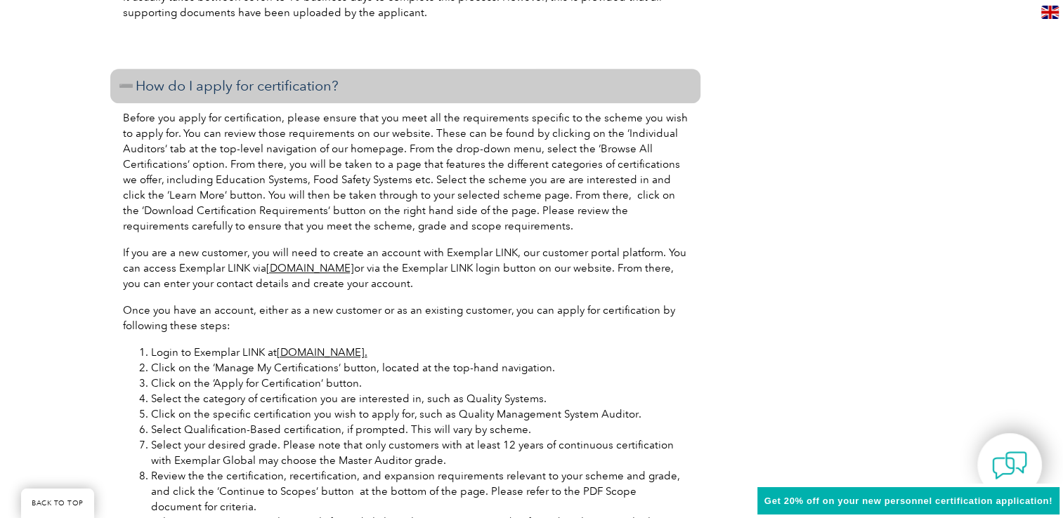
scroll to position [1404, 0]
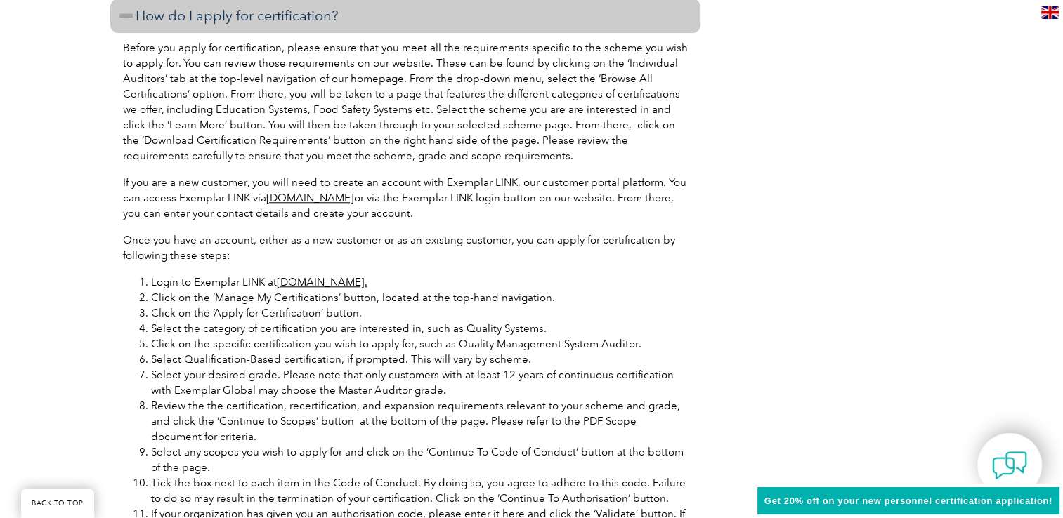
click at [768, 355] on div "General Overview Exemplar Global’s Medical Device Management Systems Auditor ce…" at bounding box center [531, 78] width 843 height 2334
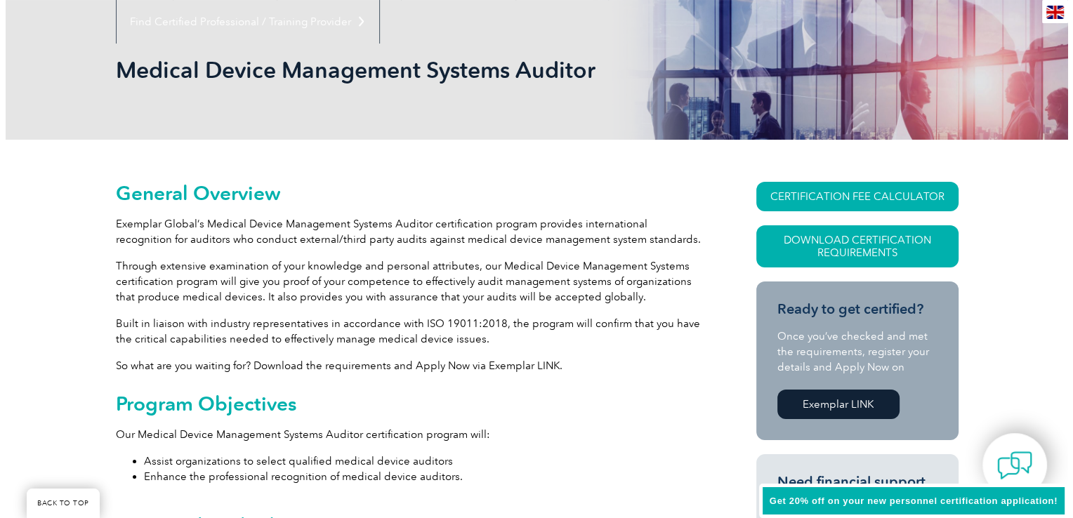
scroll to position [140, 0]
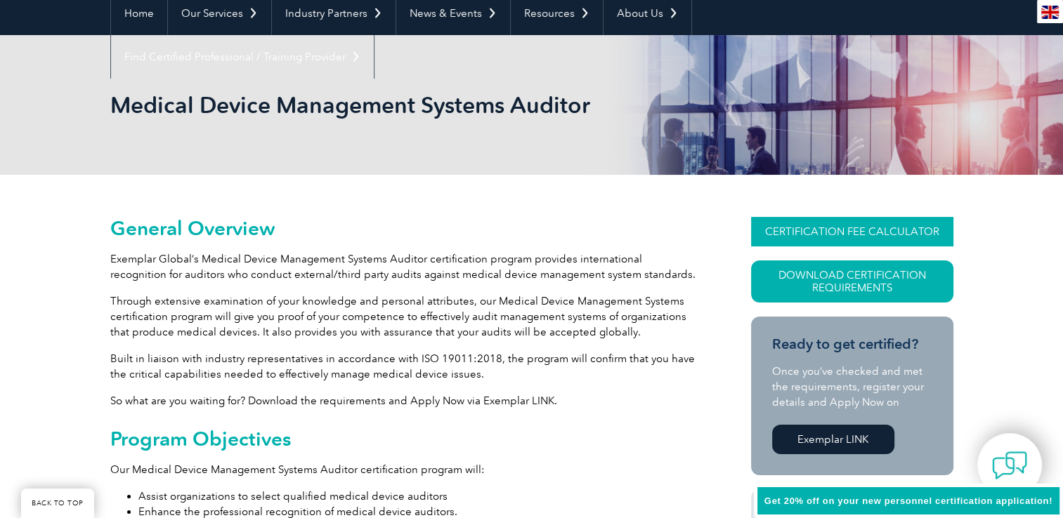
click at [831, 231] on link "CERTIFICATION FEE CALCULATOR" at bounding box center [852, 231] width 202 height 29
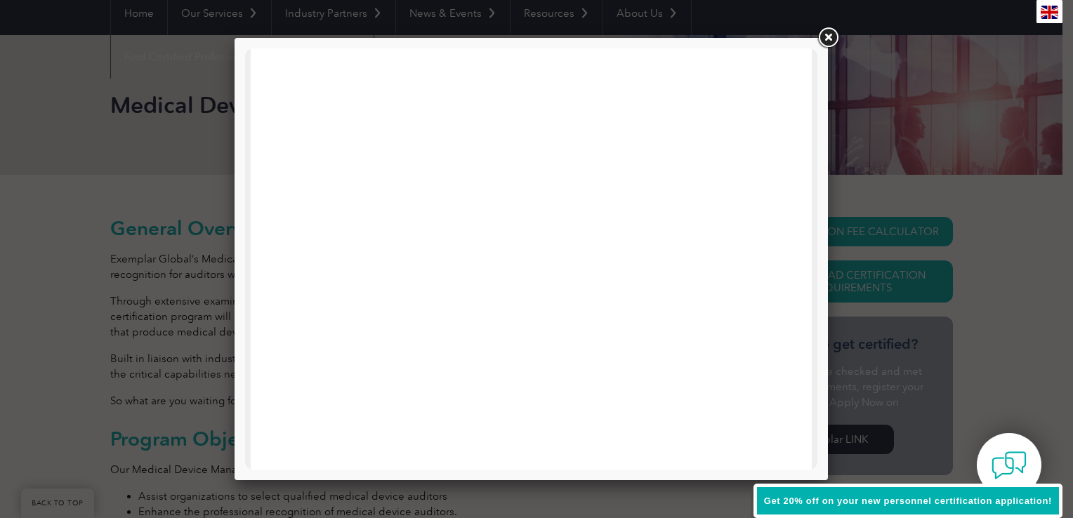
scroll to position [351, 0]
click at [827, 39] on link at bounding box center [827, 37] width 25 height 25
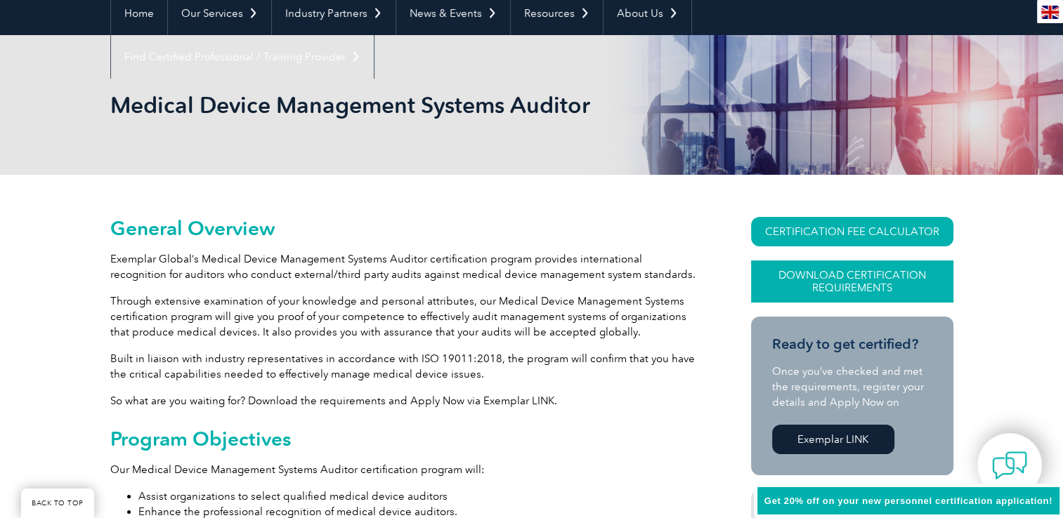
click at [808, 275] on link "Download Certification Requirements" at bounding box center [852, 282] width 202 height 42
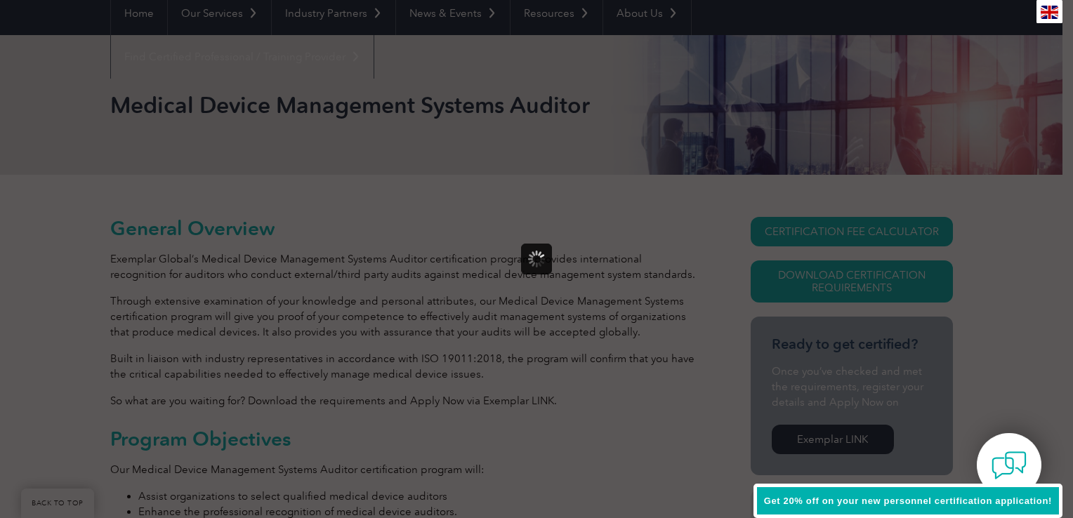
scroll to position [0, 0]
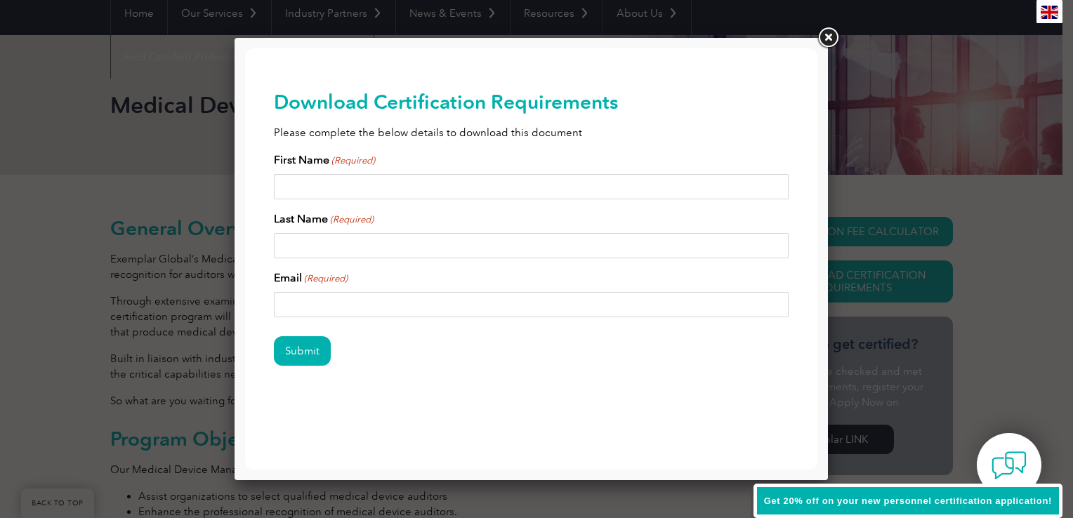
click at [350, 186] on input "First Name (Required)" at bounding box center [531, 186] width 515 height 25
type input "Anne"
type input "Daniels"
type input "adaniels@datainnovations.com"
click at [311, 350] on input "Submit" at bounding box center [302, 350] width 57 height 29
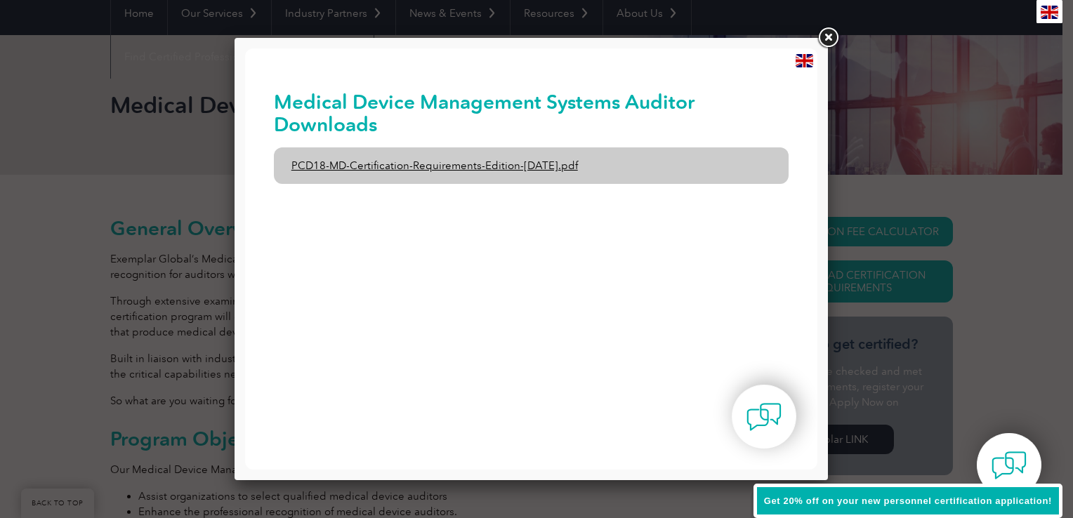
click at [548, 171] on link "PCD18-MD-Certification-Requirements-Edition-1-June-2020.pdf" at bounding box center [531, 165] width 515 height 37
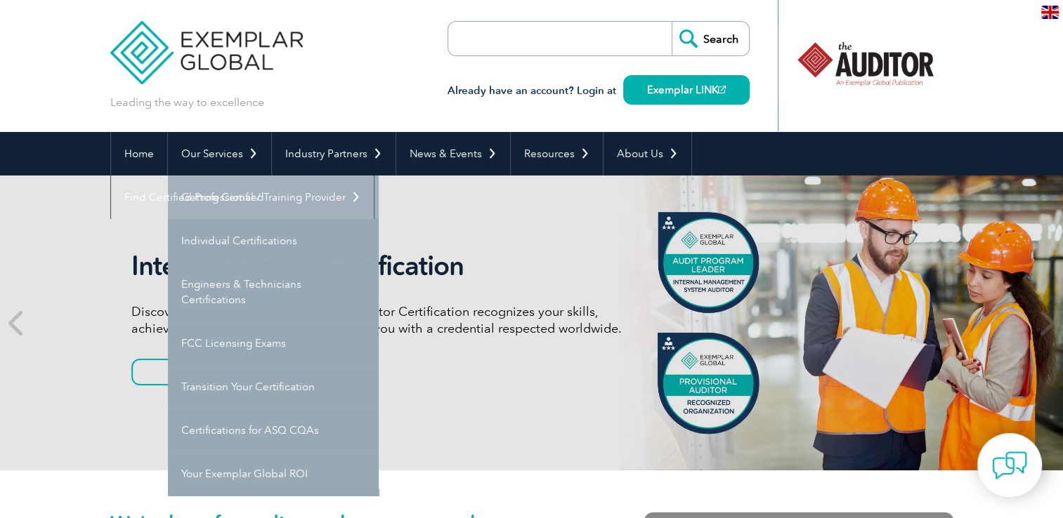
click at [232, 192] on link "Getting Certified" at bounding box center [273, 198] width 211 height 44
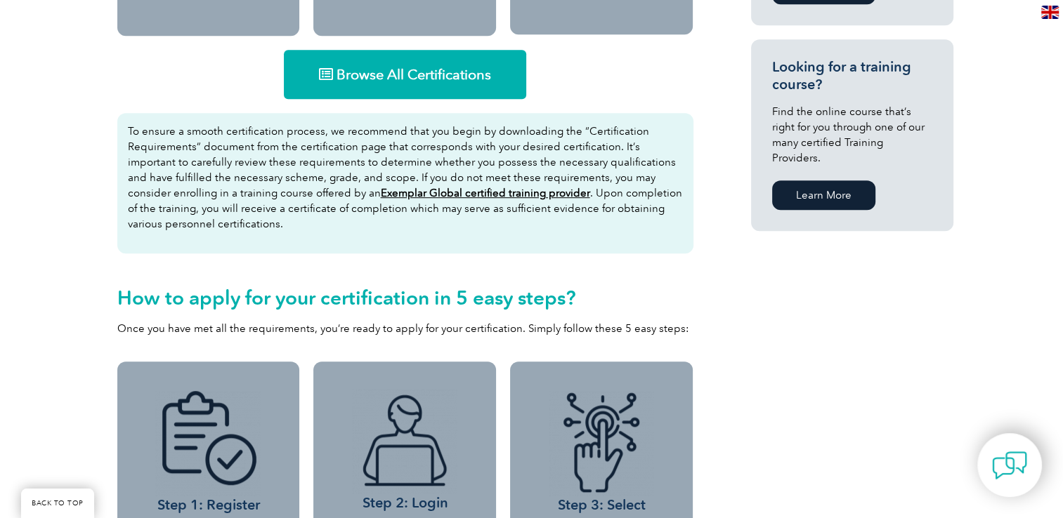
scroll to position [983, 0]
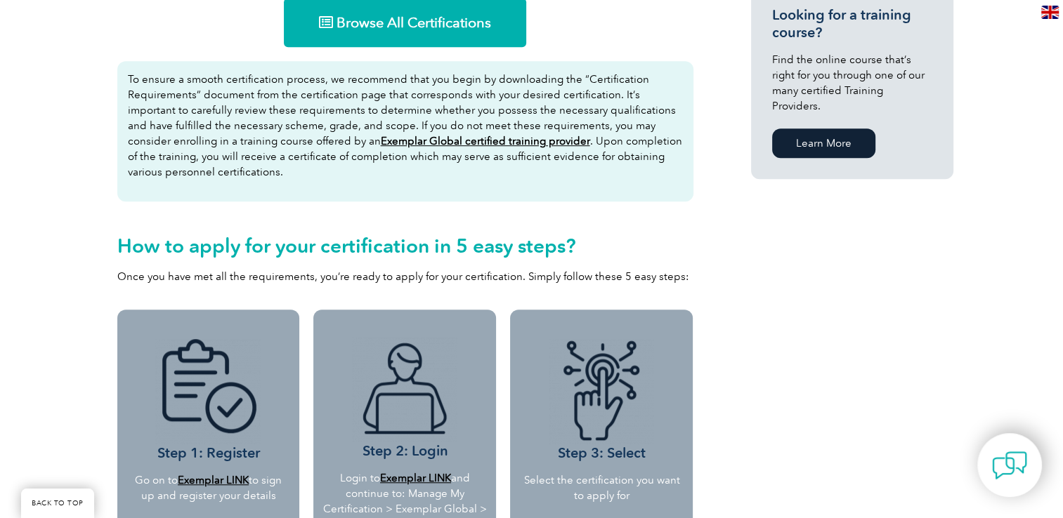
click at [438, 38] on link "Browse All Certifications" at bounding box center [405, 22] width 242 height 49
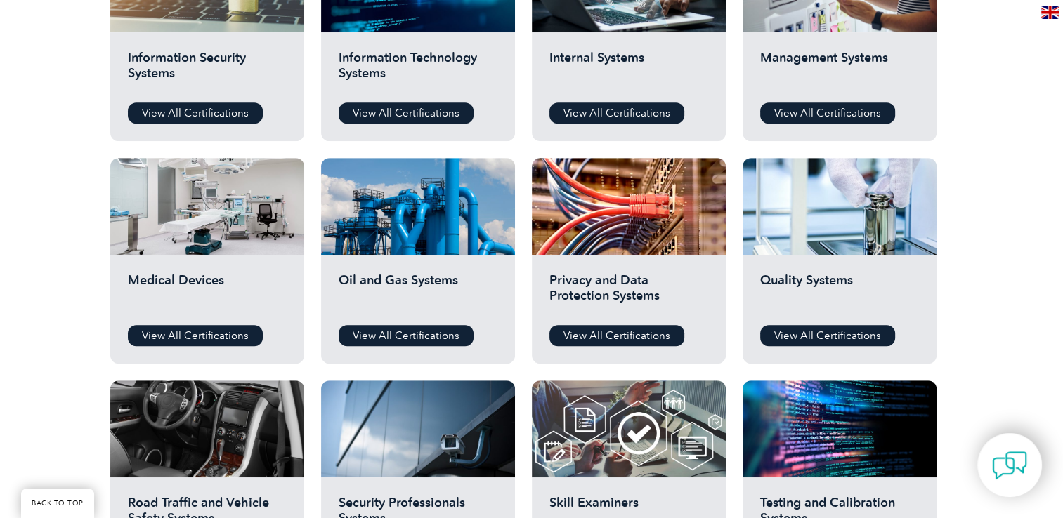
scroll to position [843, 0]
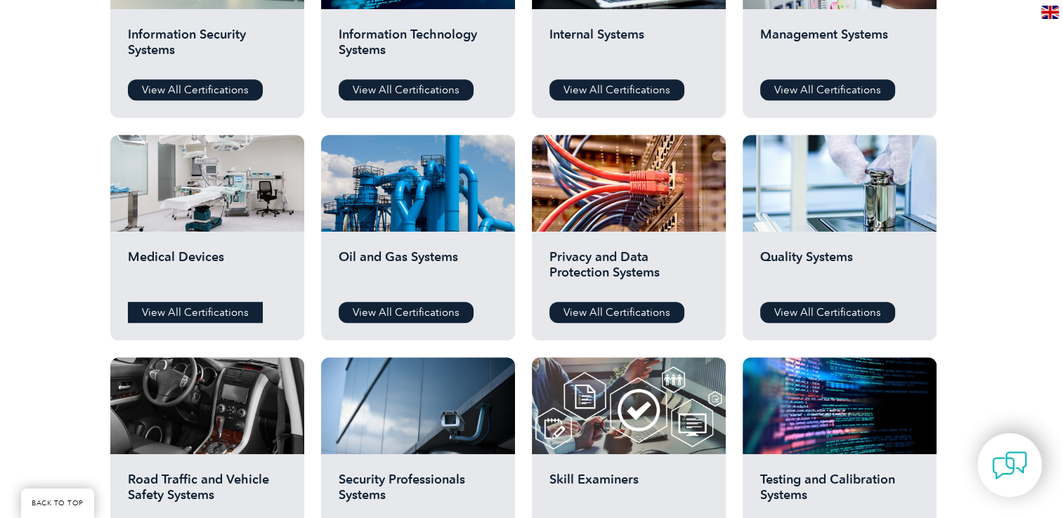
click at [233, 305] on link "View All Certifications" at bounding box center [195, 312] width 135 height 21
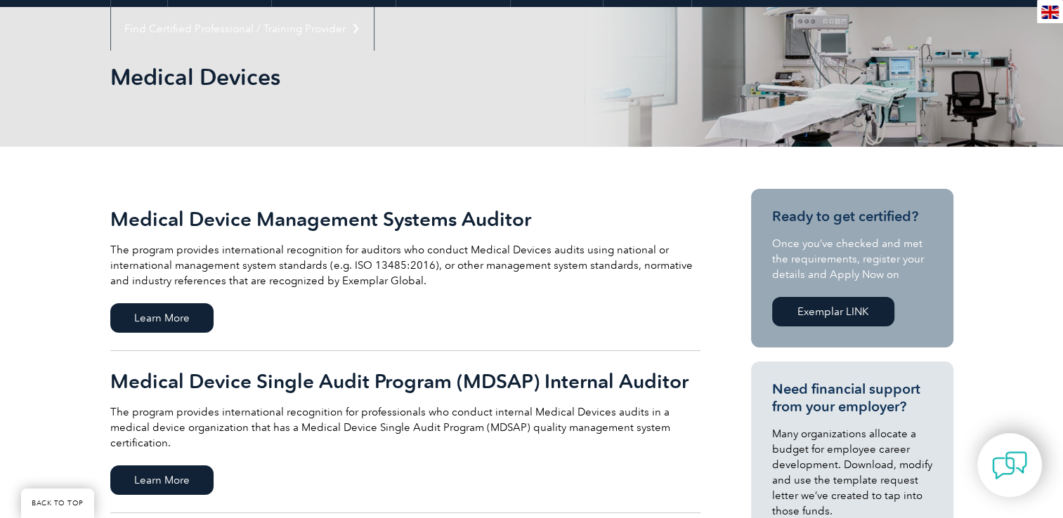
scroll to position [281, 0]
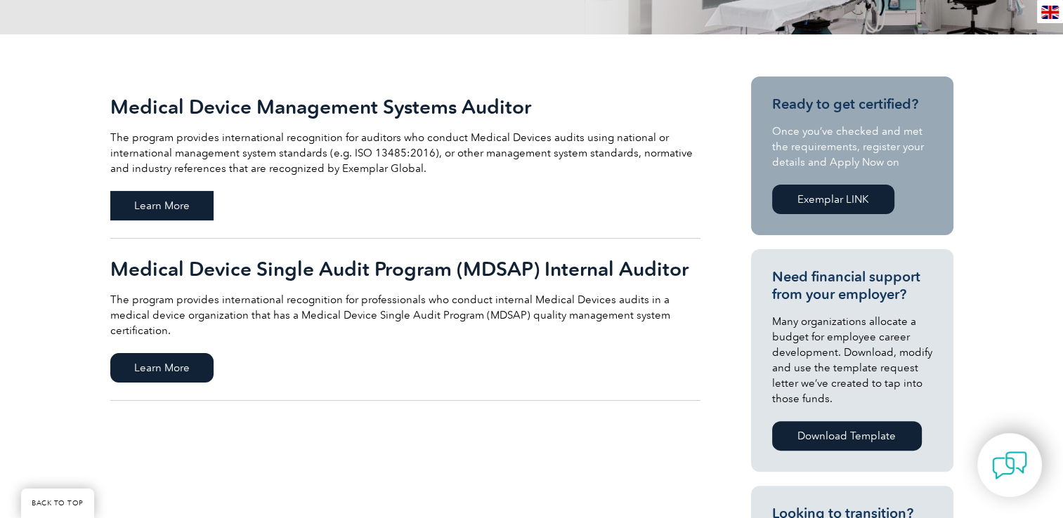
click at [207, 204] on span "Learn More" at bounding box center [161, 205] width 103 height 29
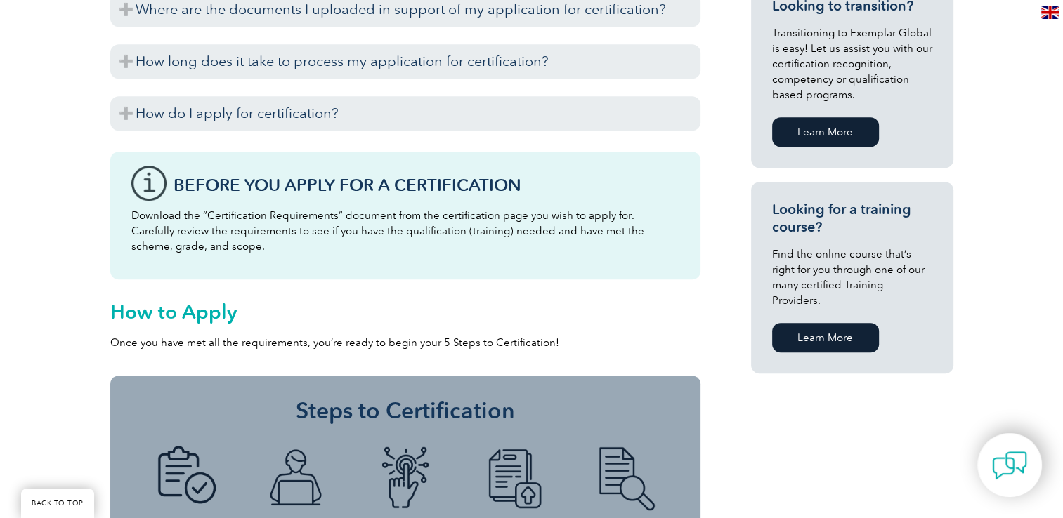
scroll to position [913, 0]
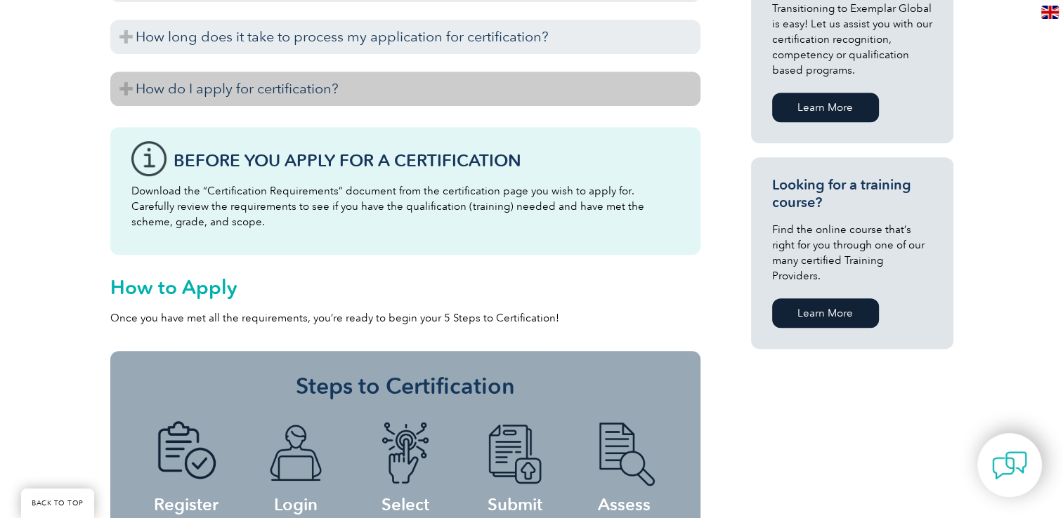
click at [139, 94] on h3 "How do I apply for certification?" at bounding box center [405, 89] width 590 height 34
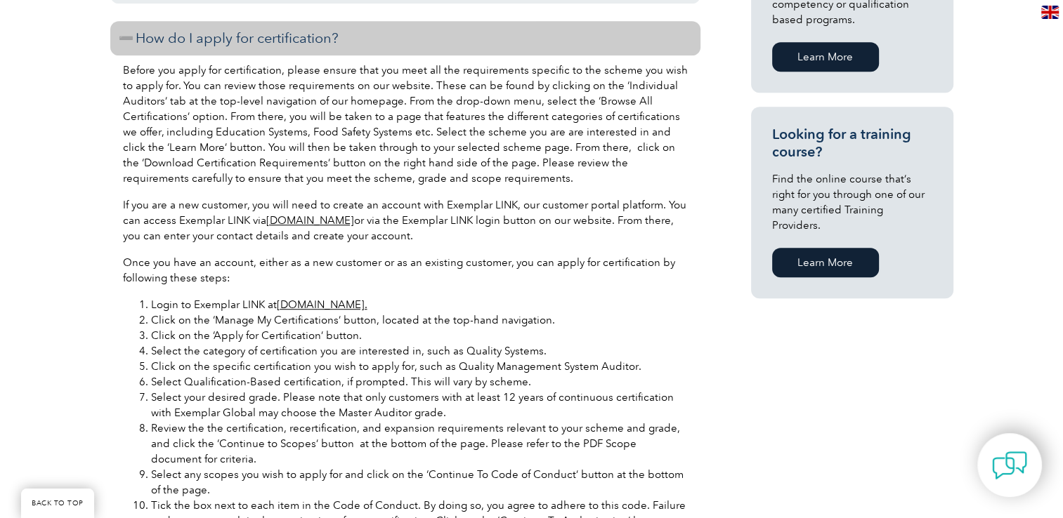
scroll to position [983, 0]
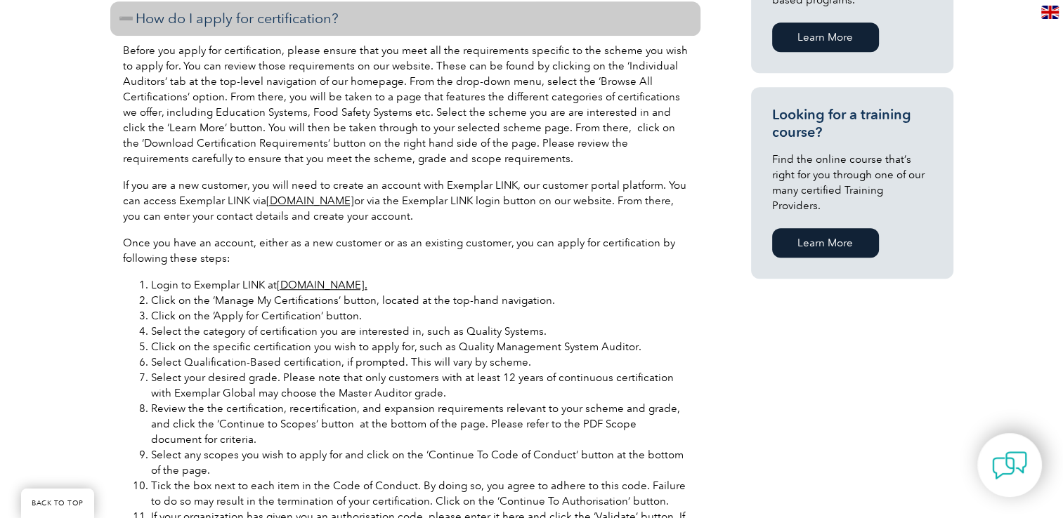
click at [291, 287] on link "[DOMAIN_NAME]." at bounding box center [322, 285] width 91 height 13
click at [313, 200] on link "[DOMAIN_NAME]" at bounding box center [310, 201] width 88 height 13
click at [92, 185] on div "General Overview Exemplar Global’s Medical Device Management Systems Auditor ce…" at bounding box center [531, 289] width 1063 height 1915
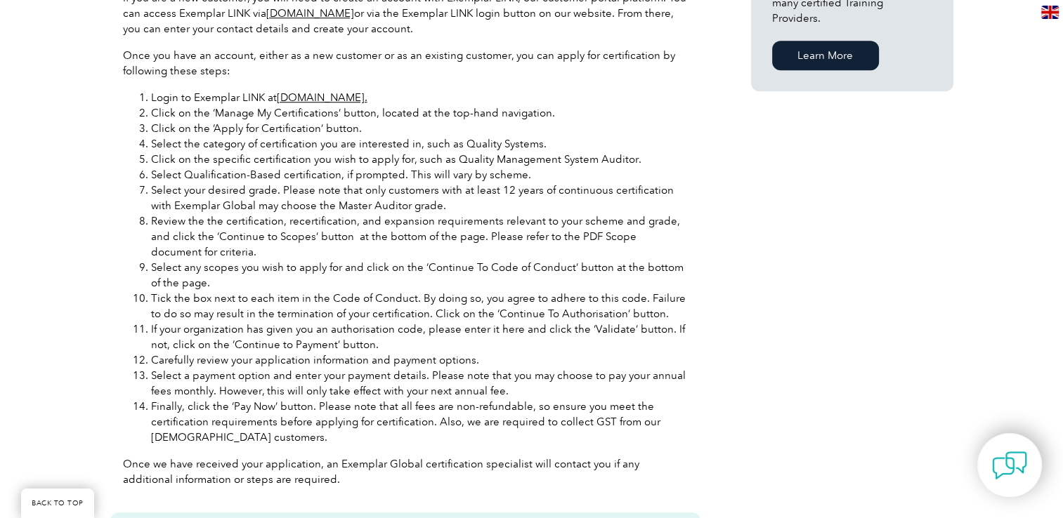
scroll to position [1194, 0]
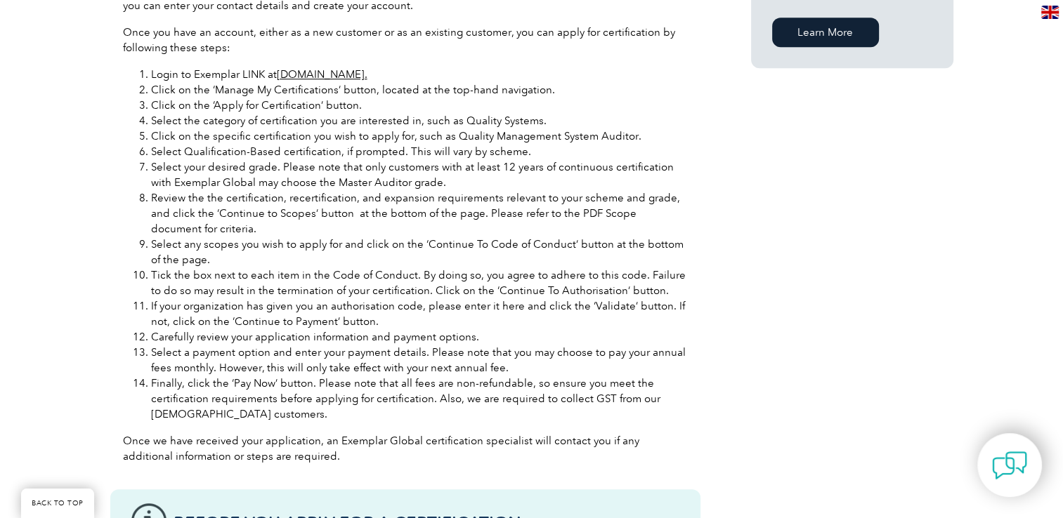
click at [92, 185] on div "General Overview Exemplar Global’s Medical Device Management Systems Auditor ce…" at bounding box center [531, 78] width 1063 height 1915
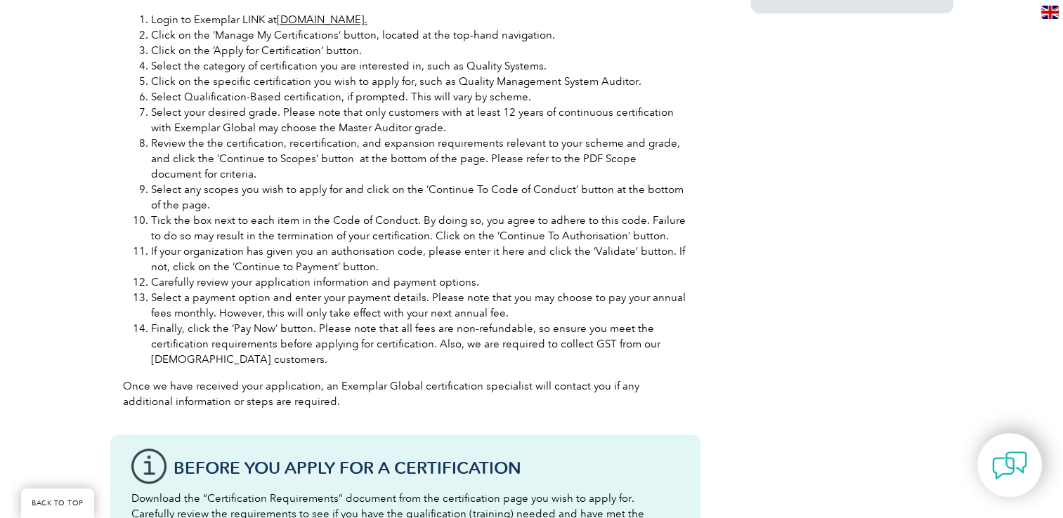
scroll to position [1264, 0]
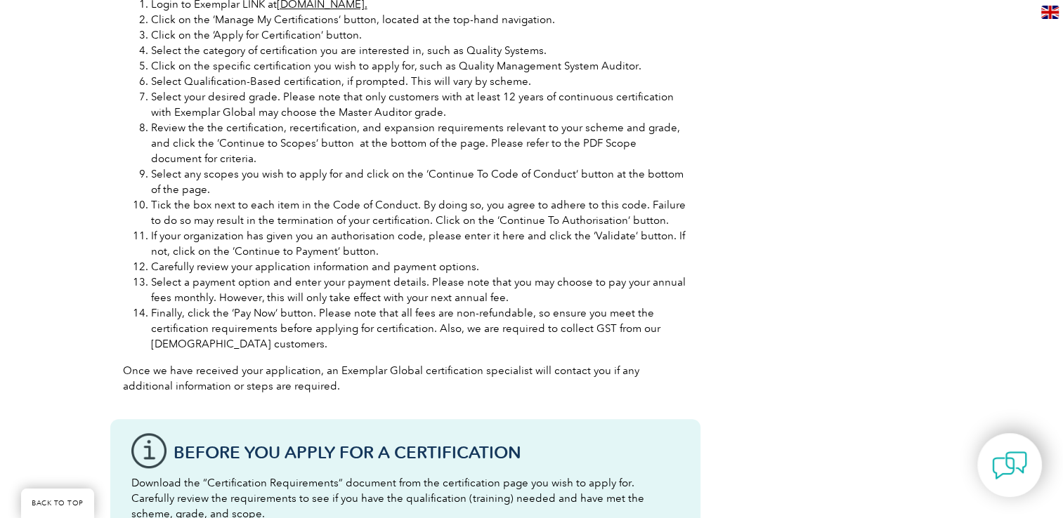
click at [727, 320] on div "General Overview Exemplar Global’s Medical Device Management Systems Auditor ce…" at bounding box center [531, 8] width 843 height 1915
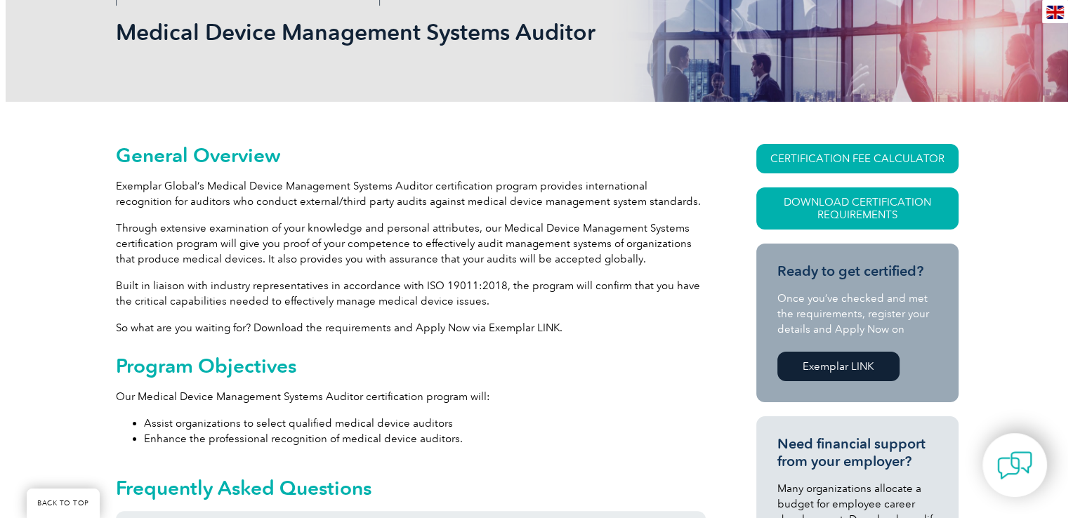
scroll to position [211, 0]
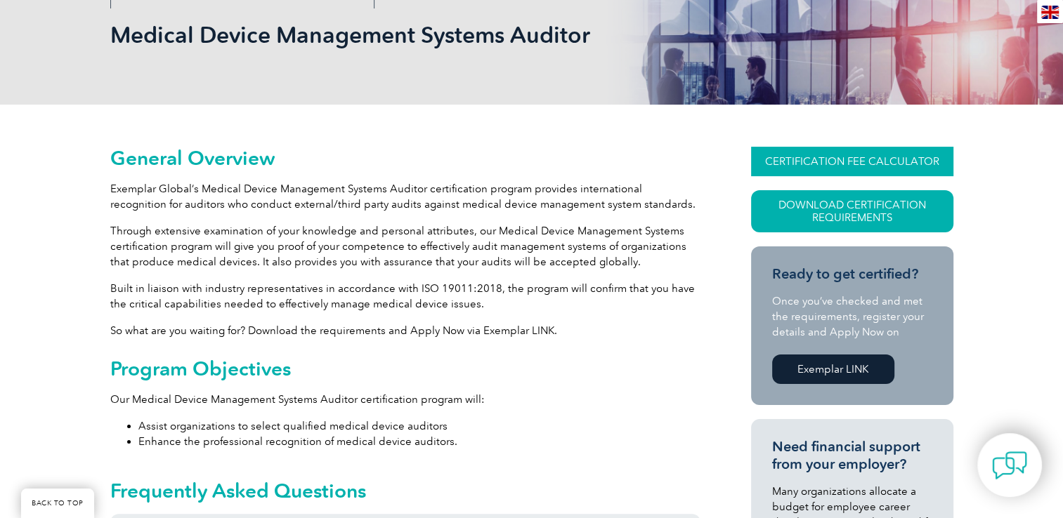
click at [822, 154] on link "CERTIFICATION FEE CALCULATOR" at bounding box center [852, 161] width 202 height 29
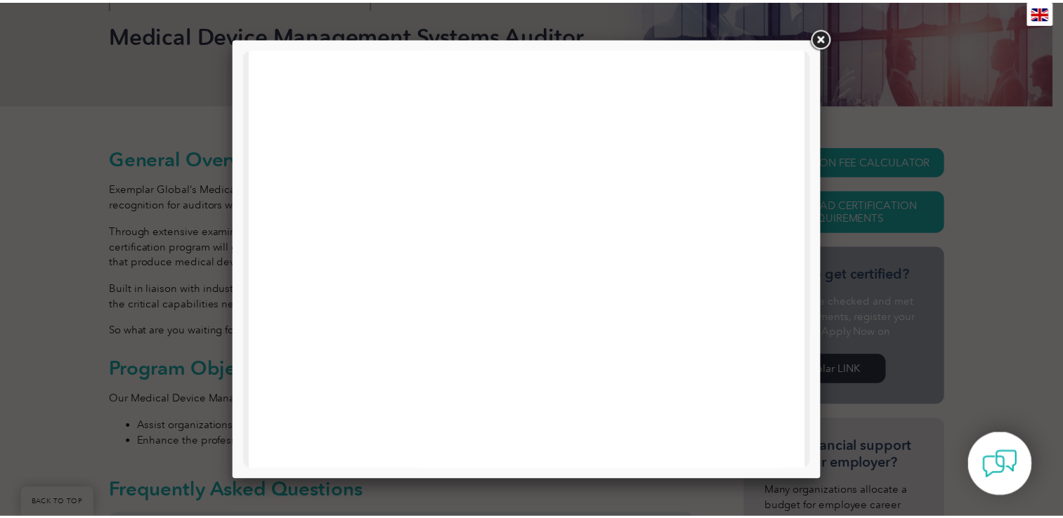
scroll to position [492, 0]
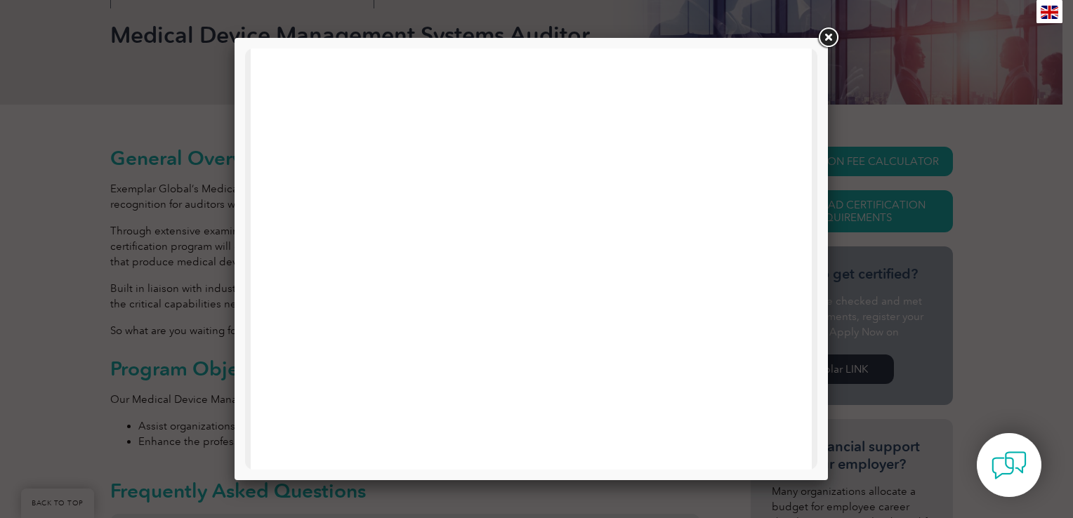
click at [935, 136] on div at bounding box center [536, 259] width 1073 height 518
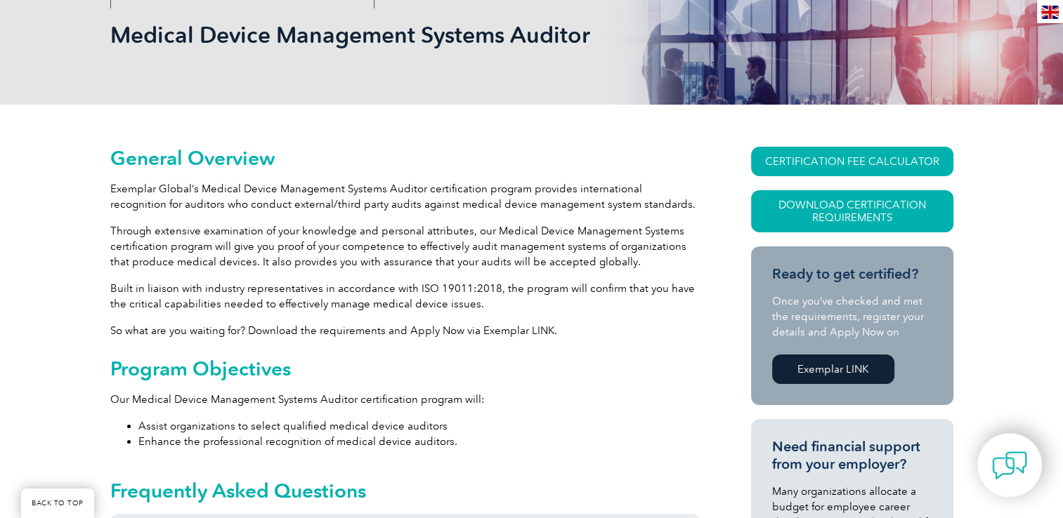
click at [364, 156] on h2 "General Overview" at bounding box center [405, 158] width 590 height 22
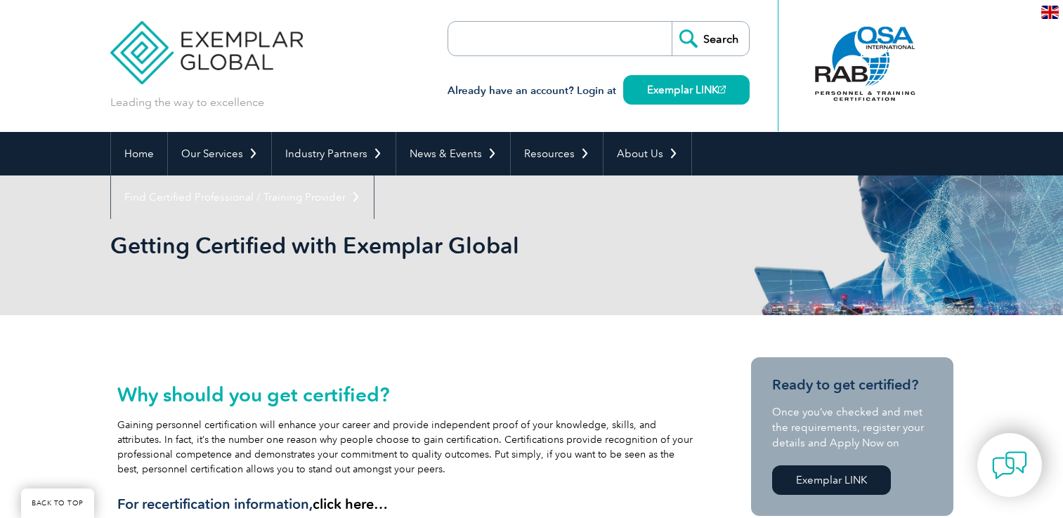
scroll to position [983, 0]
